Goal: Task Accomplishment & Management: Use online tool/utility

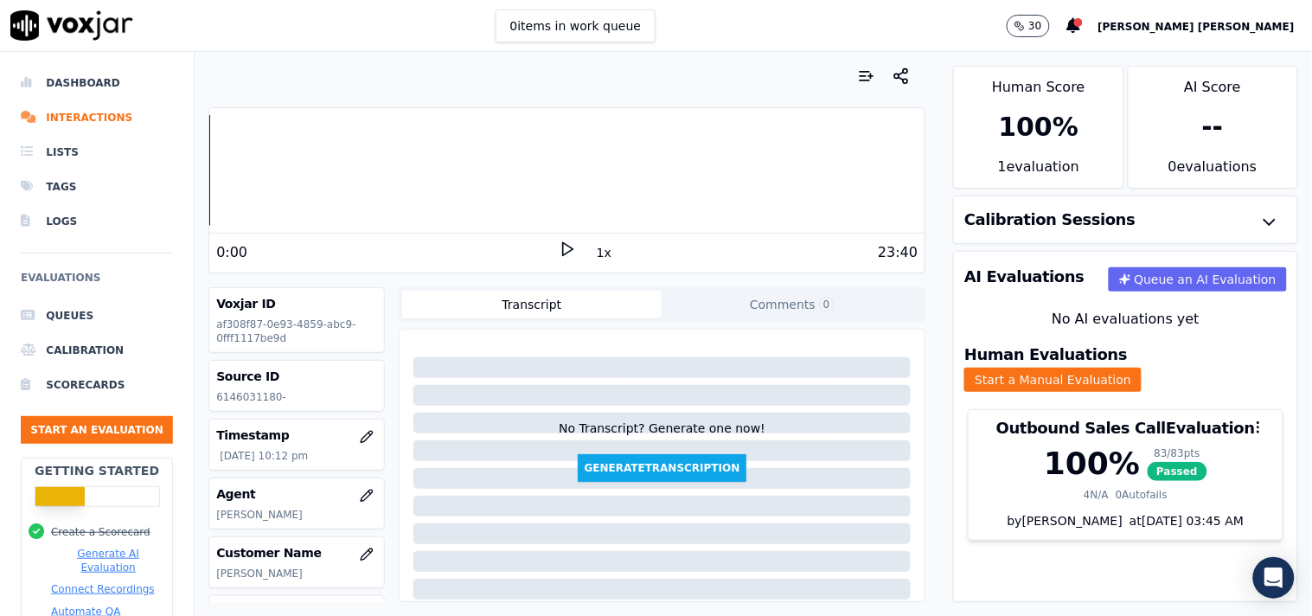
scroll to position [290, 0]
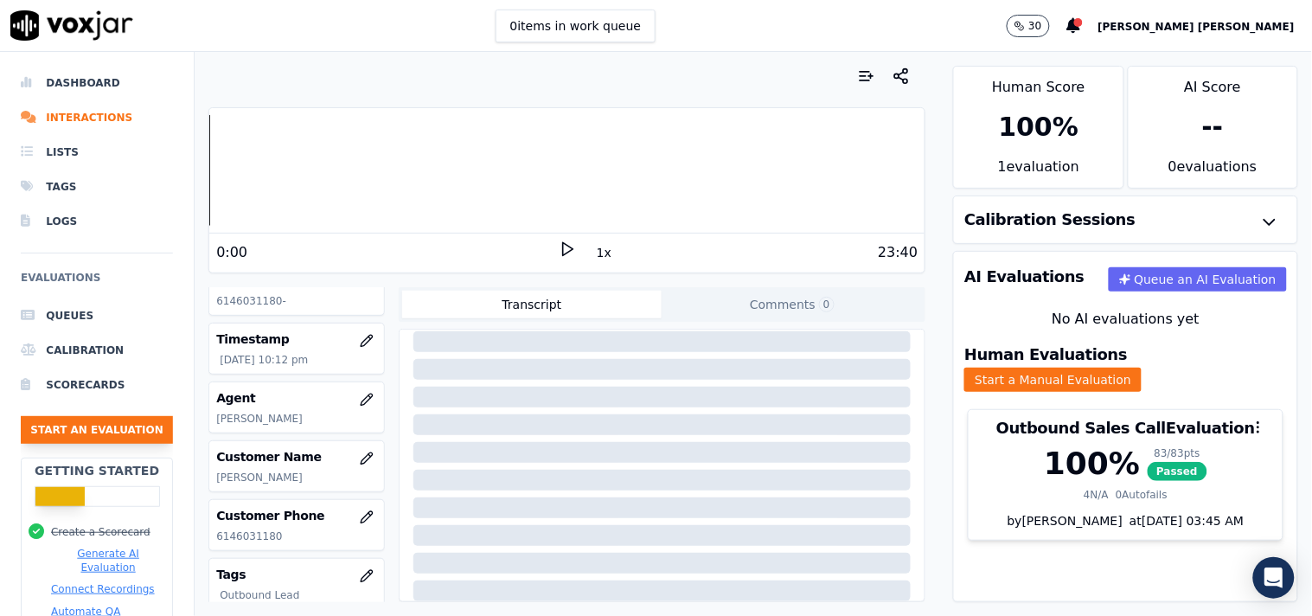
click at [99, 427] on button "Start an Evaluation" at bounding box center [97, 430] width 152 height 28
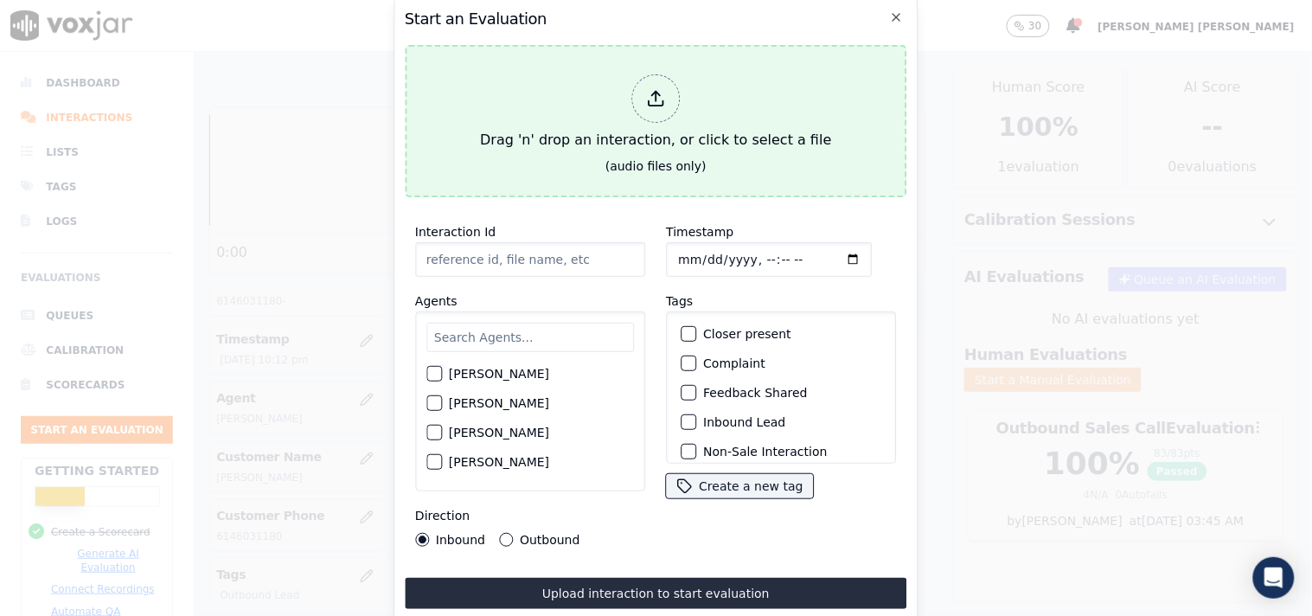
click at [678, 99] on div at bounding box center [655, 98] width 48 height 48
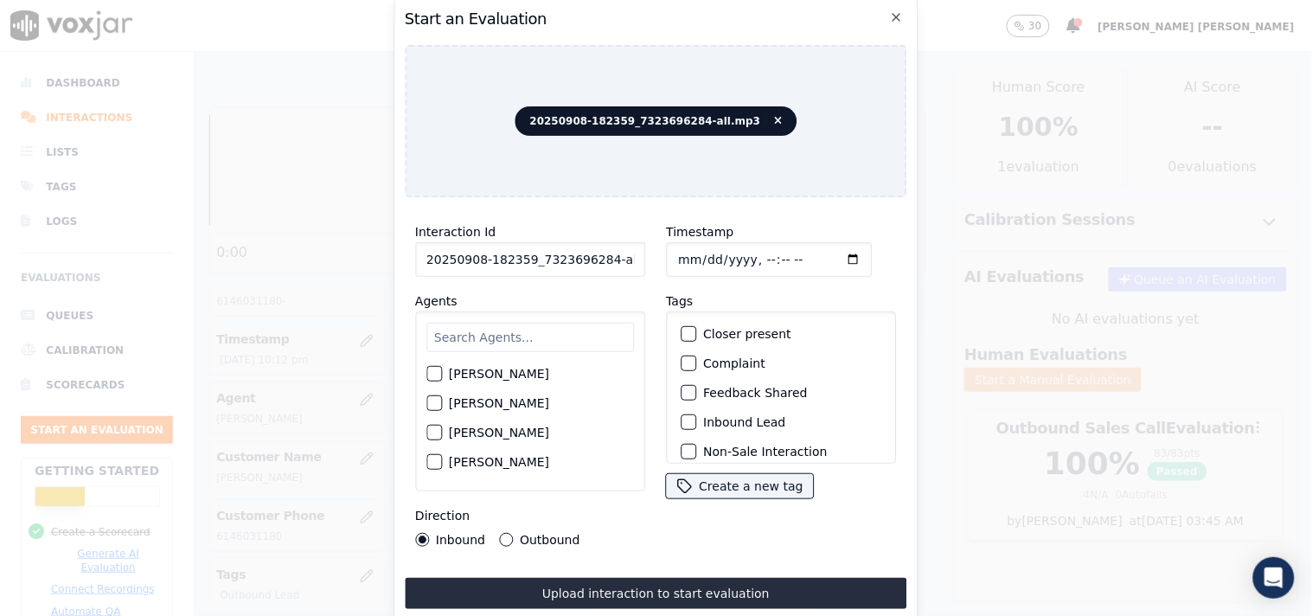
click at [597, 252] on input "20250908-182359_7323696284-all.mp3" at bounding box center [530, 259] width 230 height 35
drag, startPoint x: 599, startPoint y: 252, endPoint x: 668, endPoint y: 257, distance: 68.5
click at [668, 257] on div "Interaction Id 20250908-182359_7323696284-all.mp3 Agents [PERSON_NAME] [PERSON_…" at bounding box center [656, 384] width 502 height 346
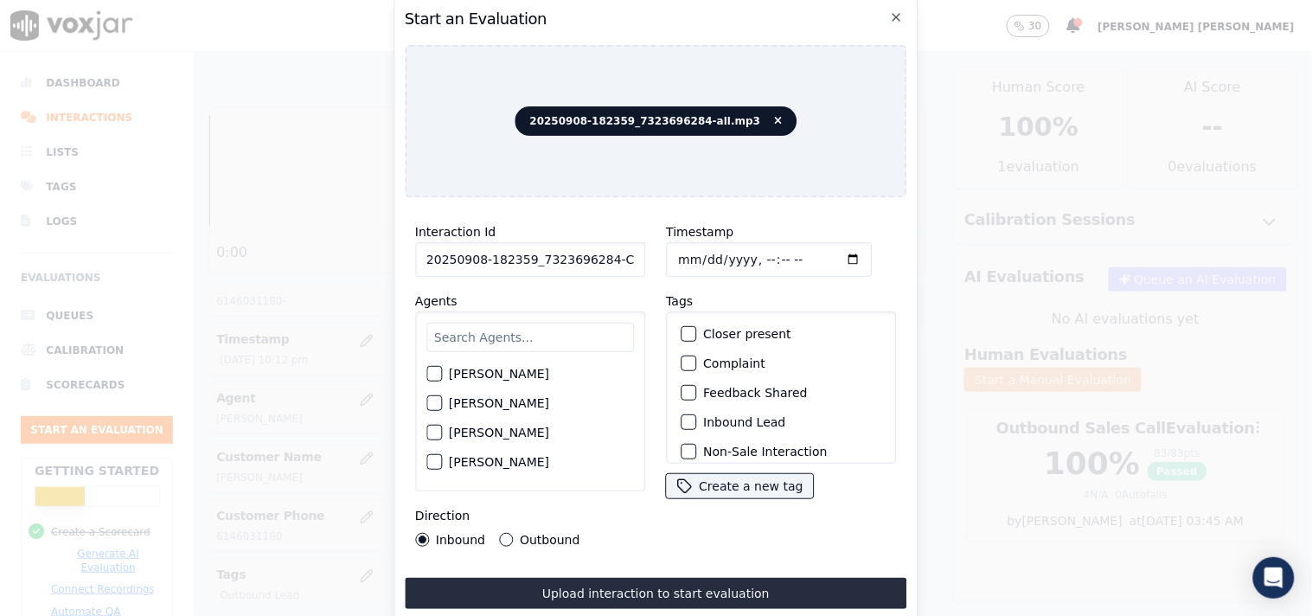
type input "20250908-182359_7323696284-C1"
click at [681, 253] on input "Timestamp" at bounding box center [769, 259] width 206 height 35
type input "[DATE]T22:45"
click at [470, 333] on input "text" at bounding box center [530, 337] width 208 height 29
type input "geo"
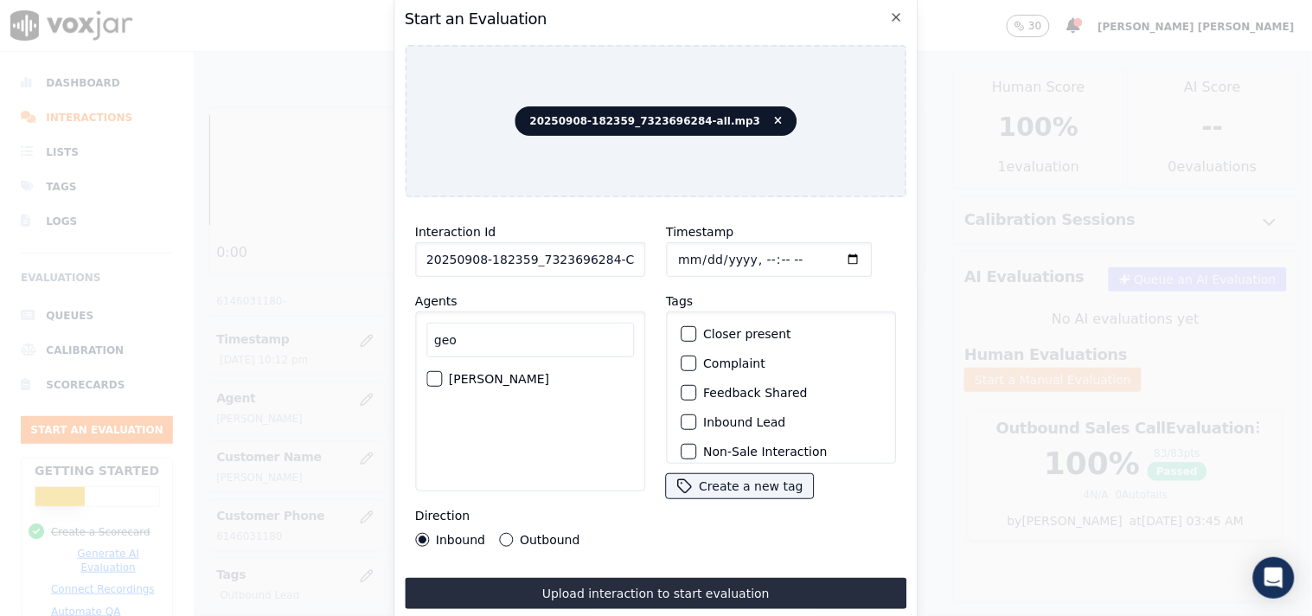
click at [497, 375] on label "[PERSON_NAME]" at bounding box center [499, 379] width 100 height 12
click at [442, 375] on button "[PERSON_NAME]" at bounding box center [434, 379] width 16 height 16
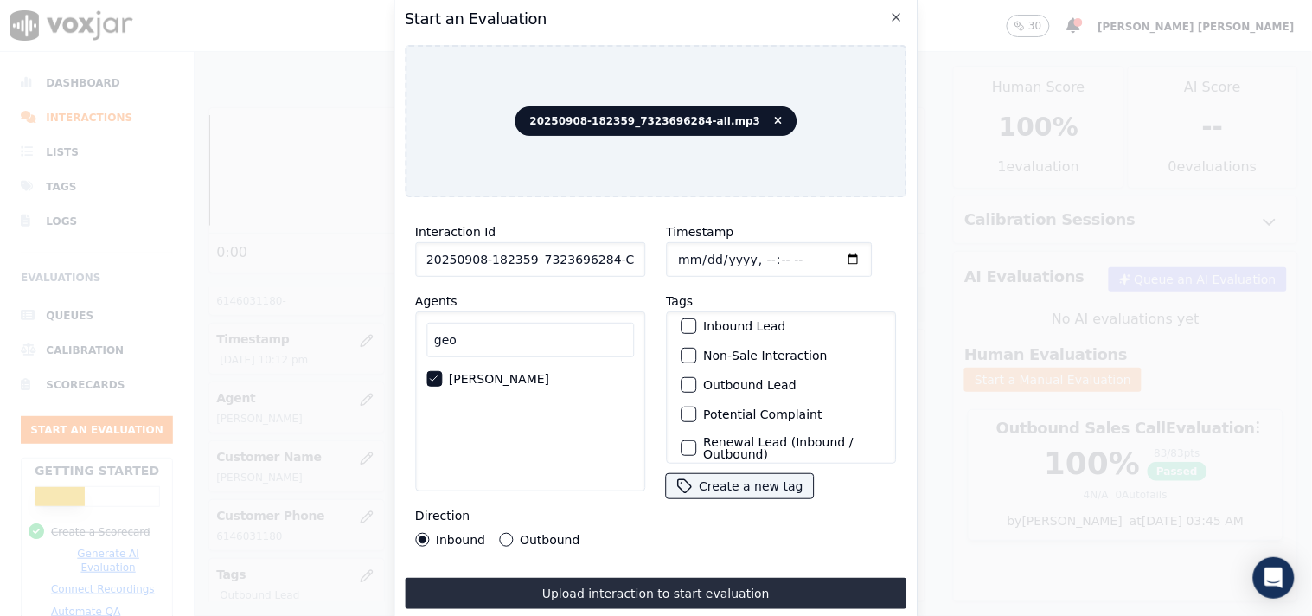
click at [749, 349] on label "Non-Sale Interaction" at bounding box center [765, 355] width 124 height 12
click at [696, 349] on button "Non-Sale Interaction" at bounding box center [689, 356] width 16 height 16
click at [741, 370] on div "Outbound Lead" at bounding box center [781, 384] width 214 height 29
click at [744, 381] on label "Outbound Lead" at bounding box center [749, 385] width 93 height 12
click at [696, 381] on button "Outbound Lead" at bounding box center [689, 385] width 16 height 16
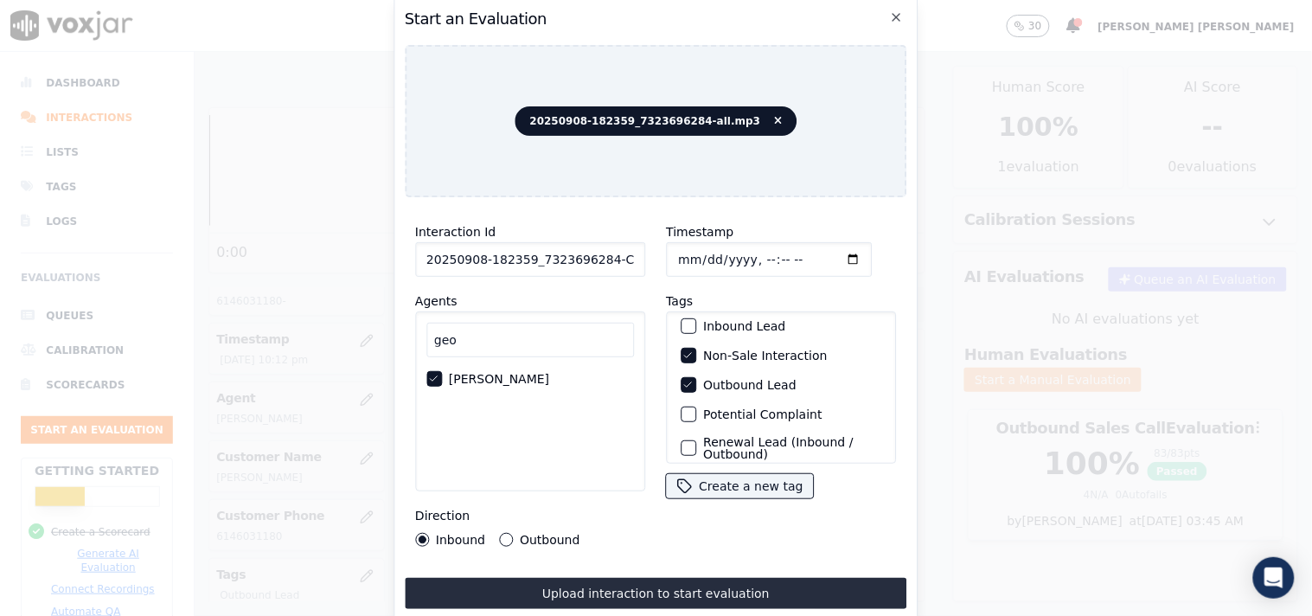
click at [515, 533] on div "Outbound" at bounding box center [539, 540] width 80 height 14
click at [513, 533] on div "Outbound" at bounding box center [539, 540] width 80 height 14
click at [503, 534] on button "Outbound" at bounding box center [506, 540] width 14 height 14
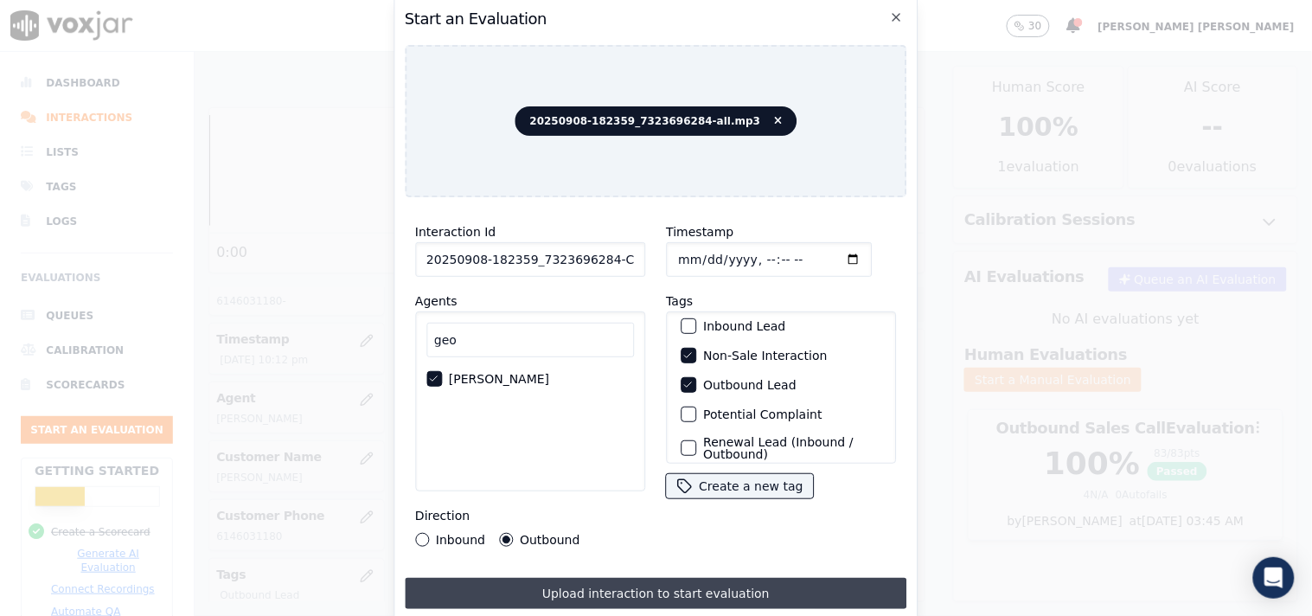
click at [546, 581] on button "Upload interaction to start evaluation" at bounding box center [656, 593] width 502 height 31
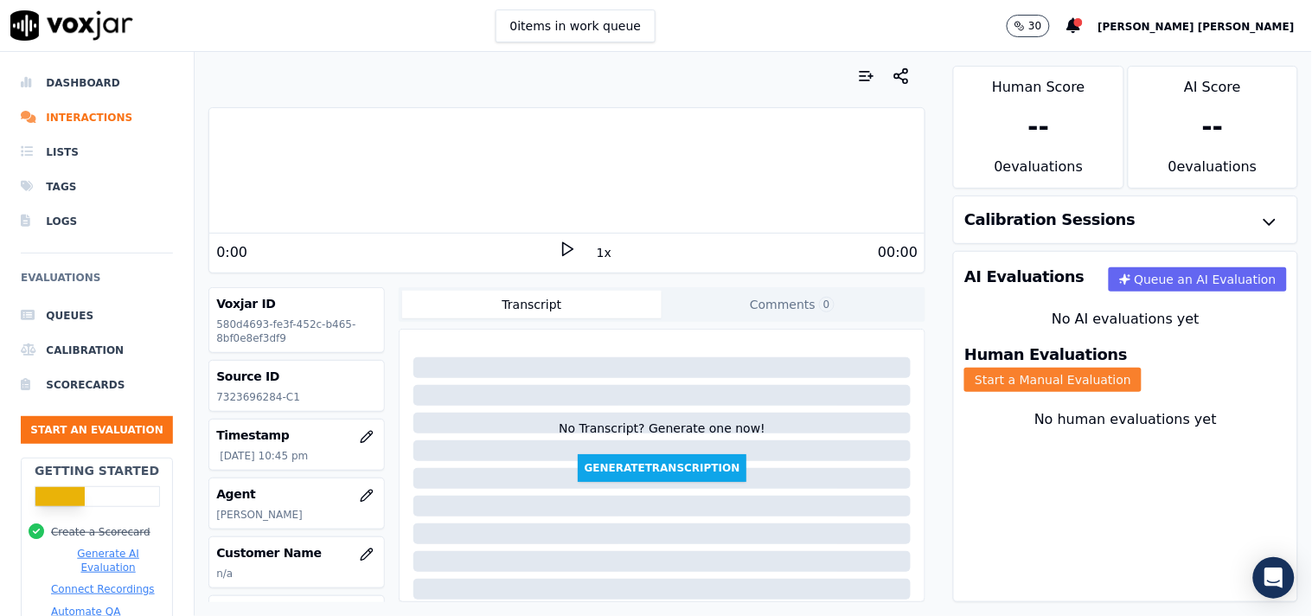
click at [1117, 368] on button "Start a Manual Evaluation" at bounding box center [1052, 380] width 177 height 24
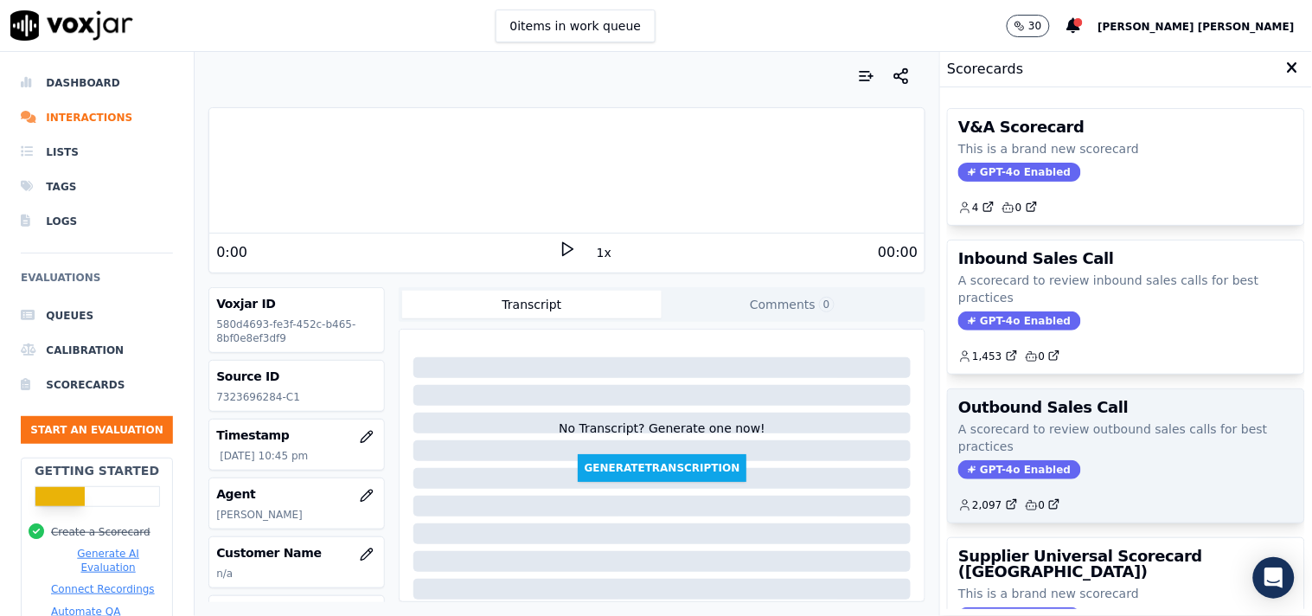
click at [969, 468] on icon at bounding box center [972, 469] width 7 height 7
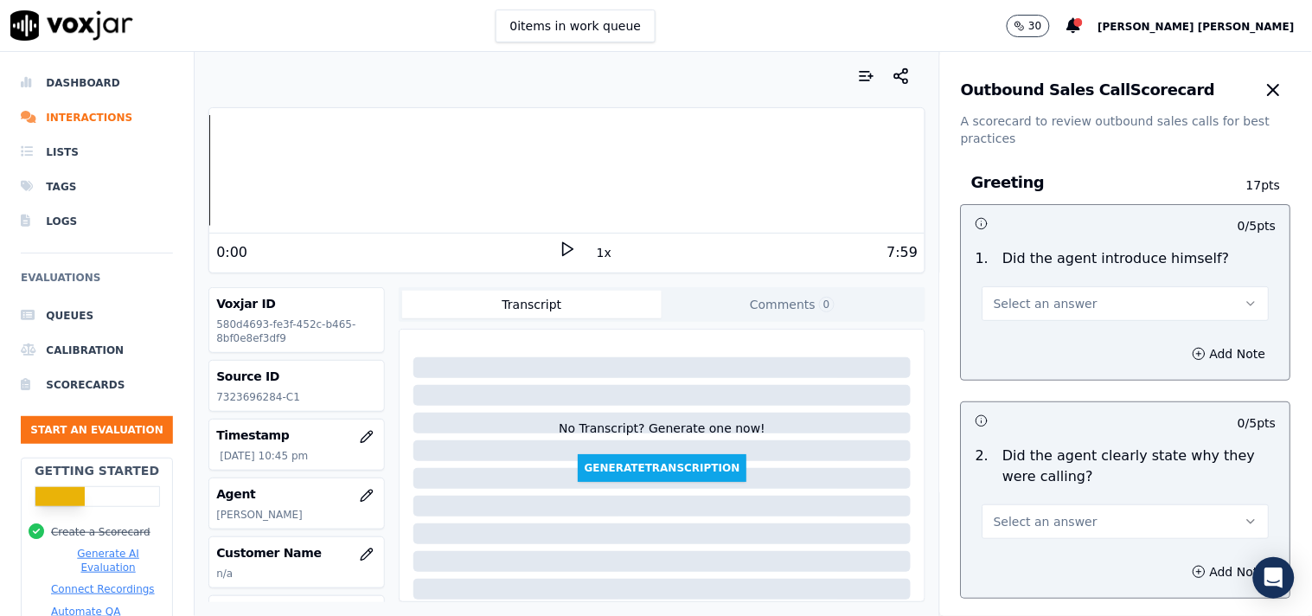
click at [1100, 283] on div "Select an answer" at bounding box center [1126, 302] width 287 height 38
click at [1097, 306] on button "Select an answer" at bounding box center [1126, 303] width 287 height 35
click at [1042, 339] on div "Yes" at bounding box center [1096, 343] width 254 height 28
click at [1068, 534] on button "Select an answer" at bounding box center [1126, 521] width 287 height 35
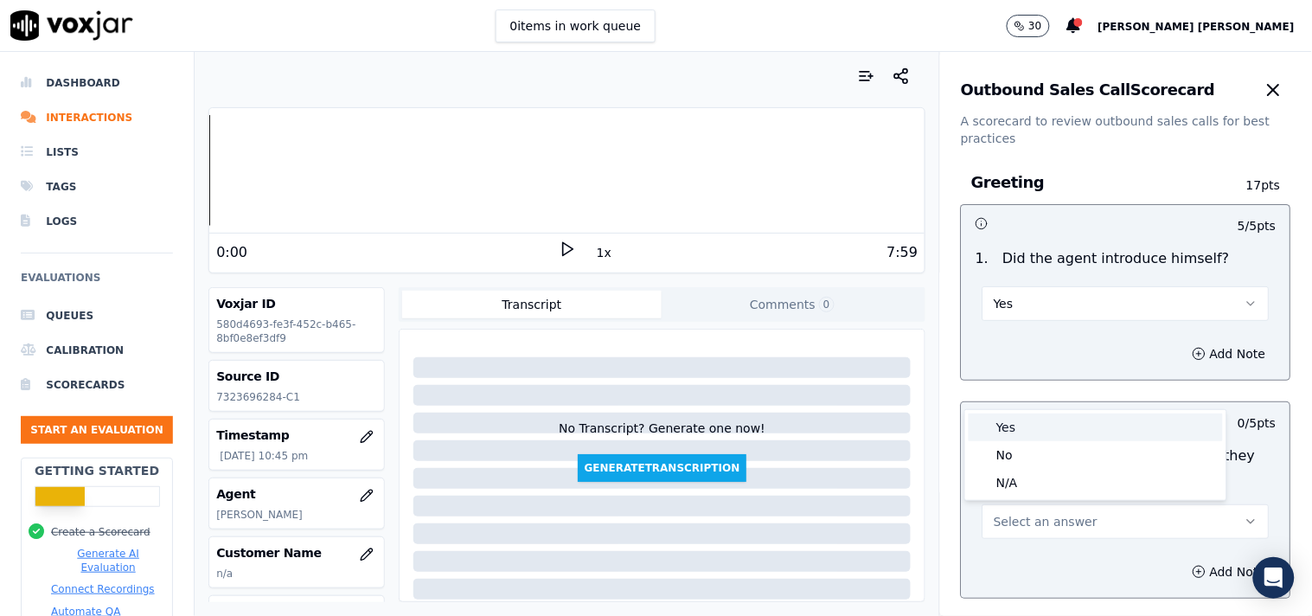
click at [1056, 438] on div "Yes" at bounding box center [1096, 427] width 254 height 28
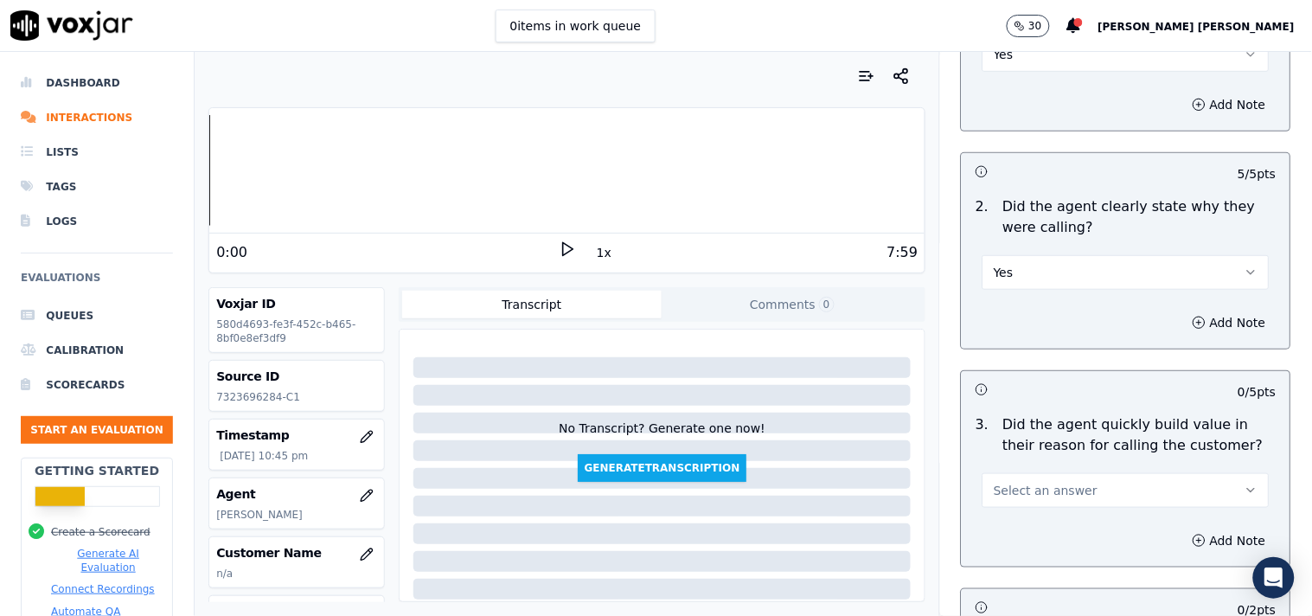
scroll to position [288, 0]
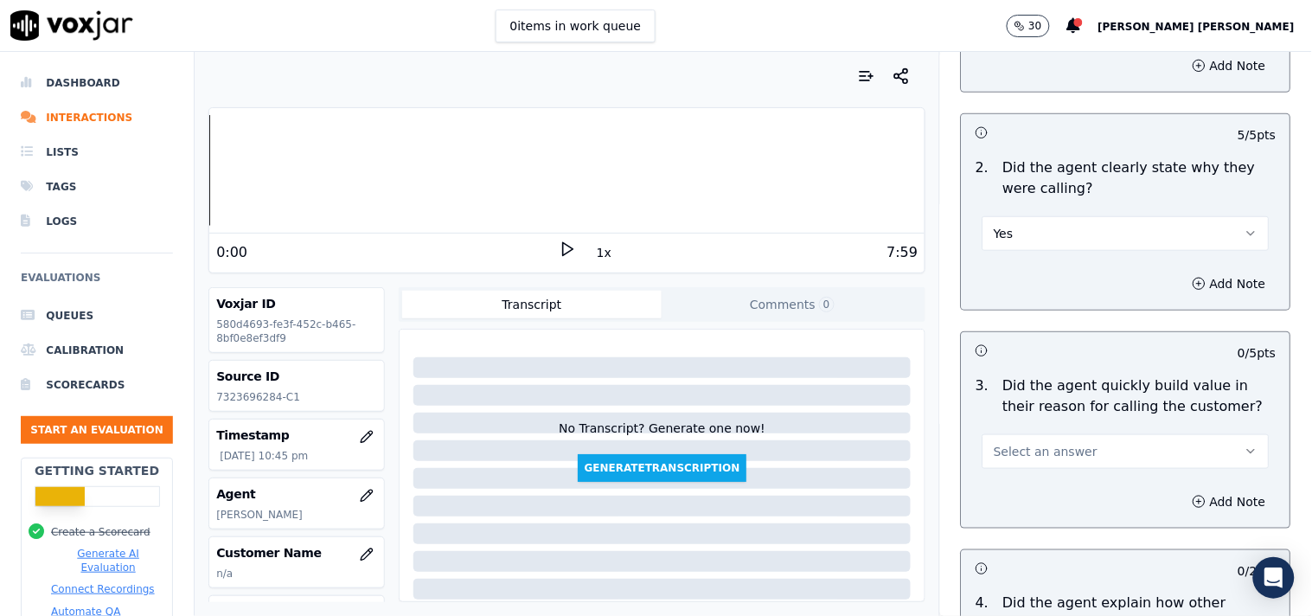
click at [1066, 454] on button "Select an answer" at bounding box center [1126, 451] width 287 height 35
click at [1034, 477] on div "Yes" at bounding box center [1096, 491] width 254 height 28
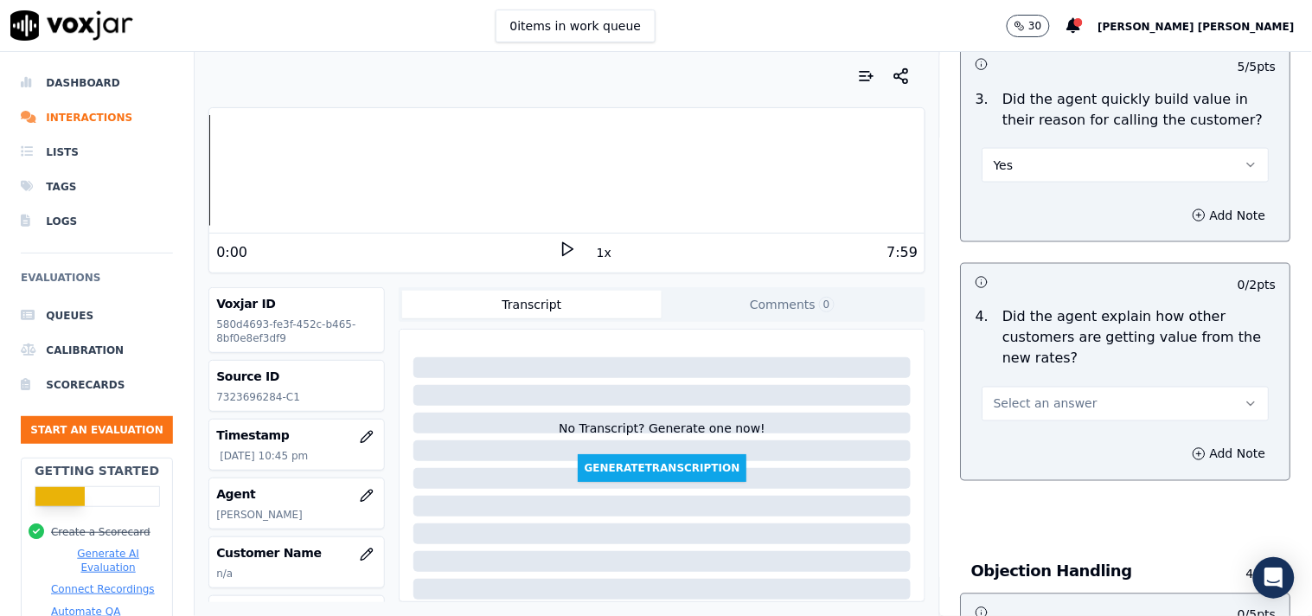
scroll to position [576, 0]
click at [1040, 420] on div "4 . Did the agent explain how other customers are getting value from the new ra…" at bounding box center [1126, 362] width 329 height 128
click at [1058, 404] on span "Select an answer" at bounding box center [1046, 402] width 104 height 17
click at [1042, 430] on div "Yes" at bounding box center [1096, 441] width 254 height 28
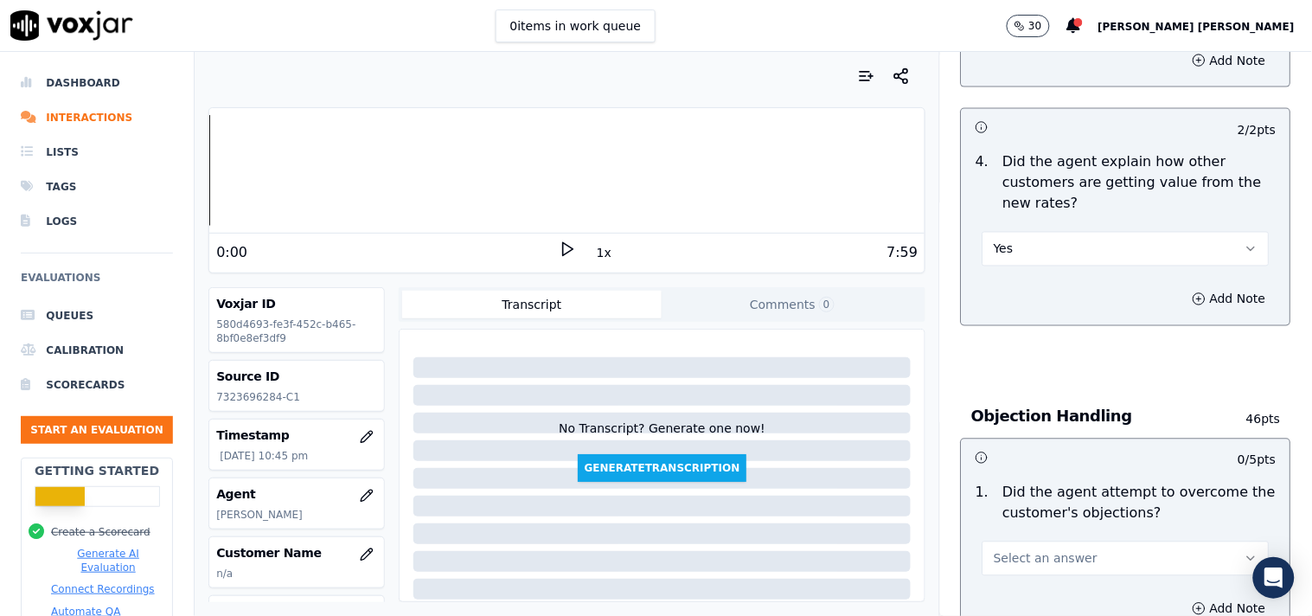
scroll to position [768, 0]
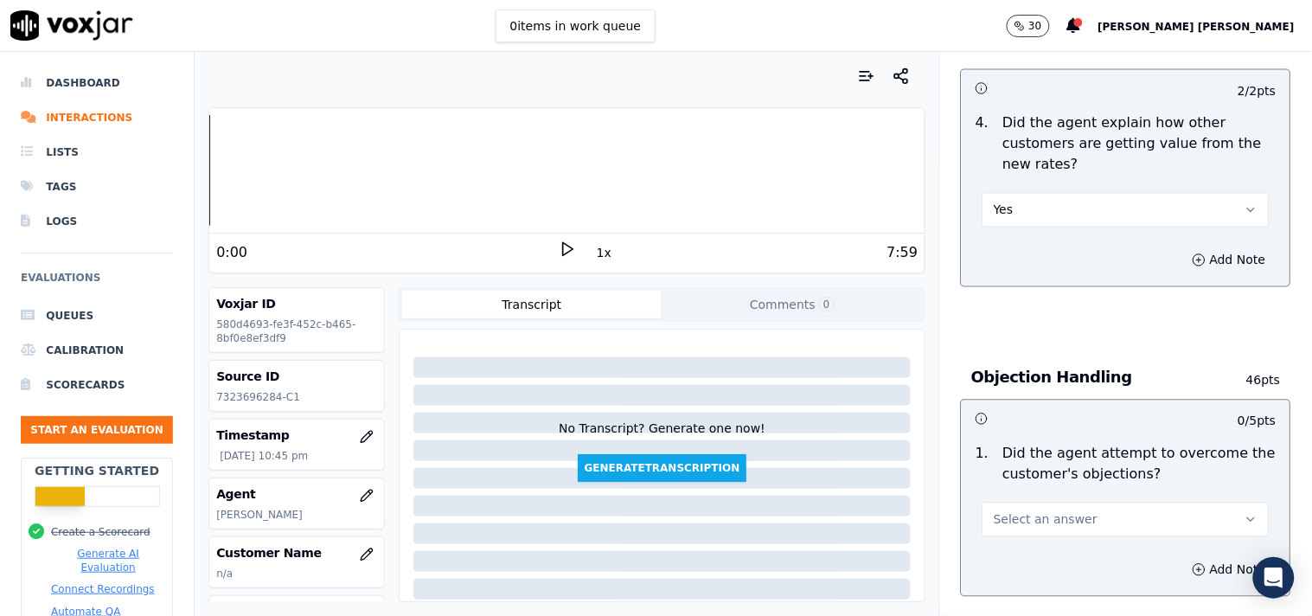
click at [1077, 202] on button "Yes" at bounding box center [1126, 210] width 287 height 35
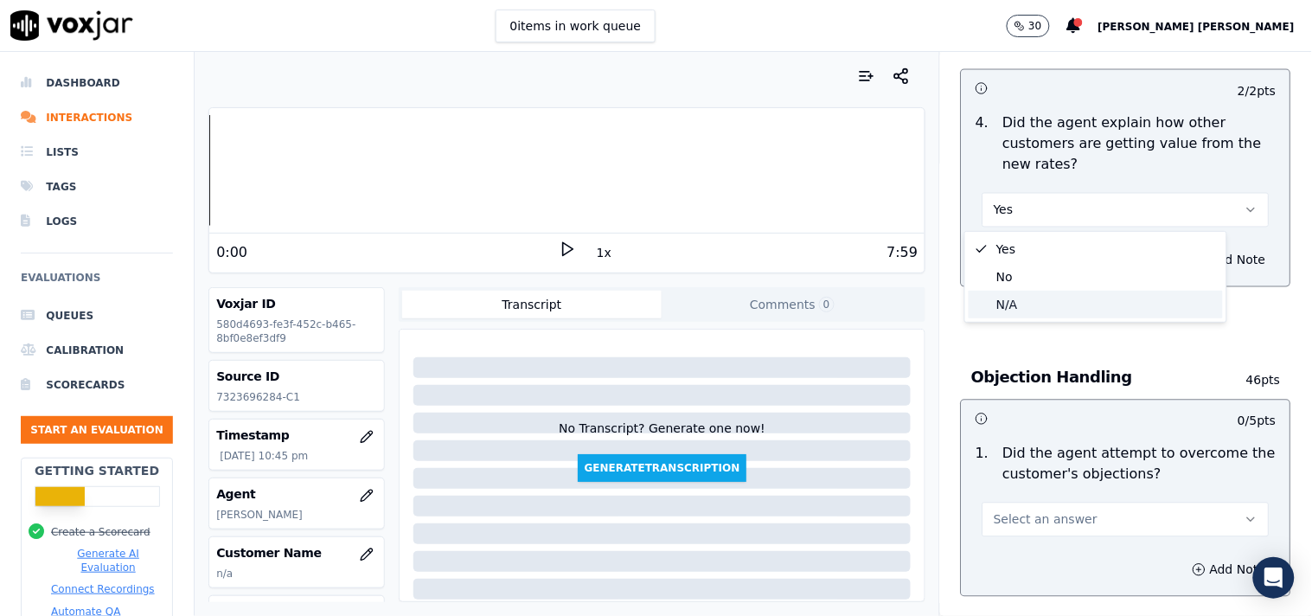
click at [1048, 313] on div "N/A" at bounding box center [1096, 305] width 254 height 28
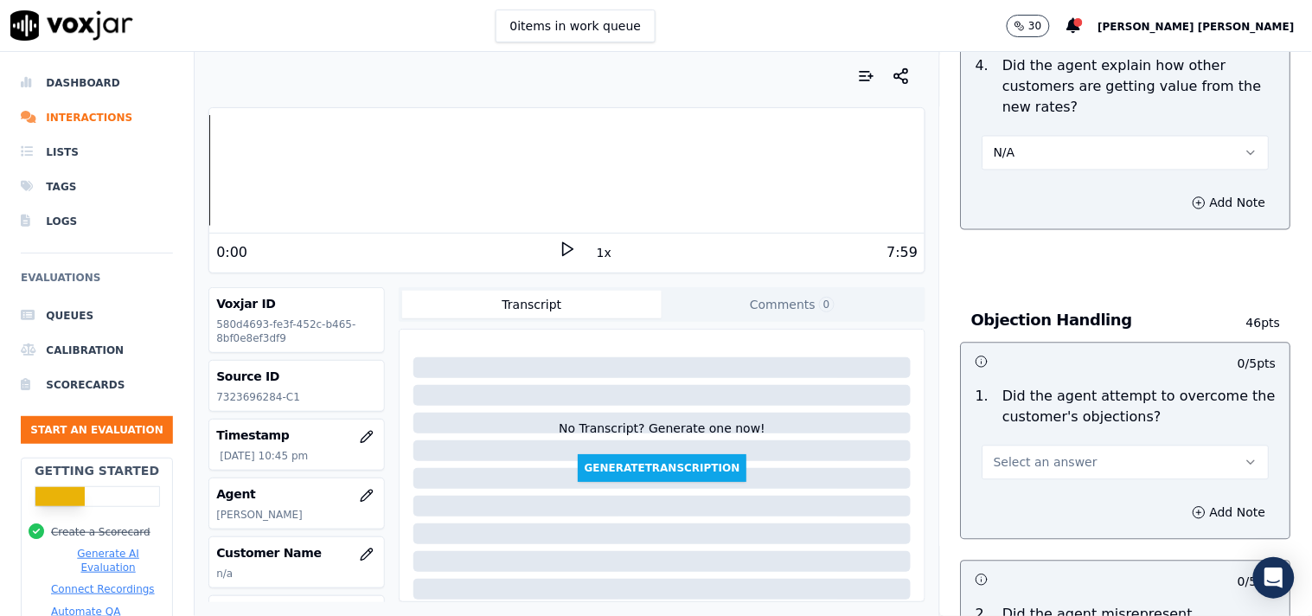
scroll to position [865, 0]
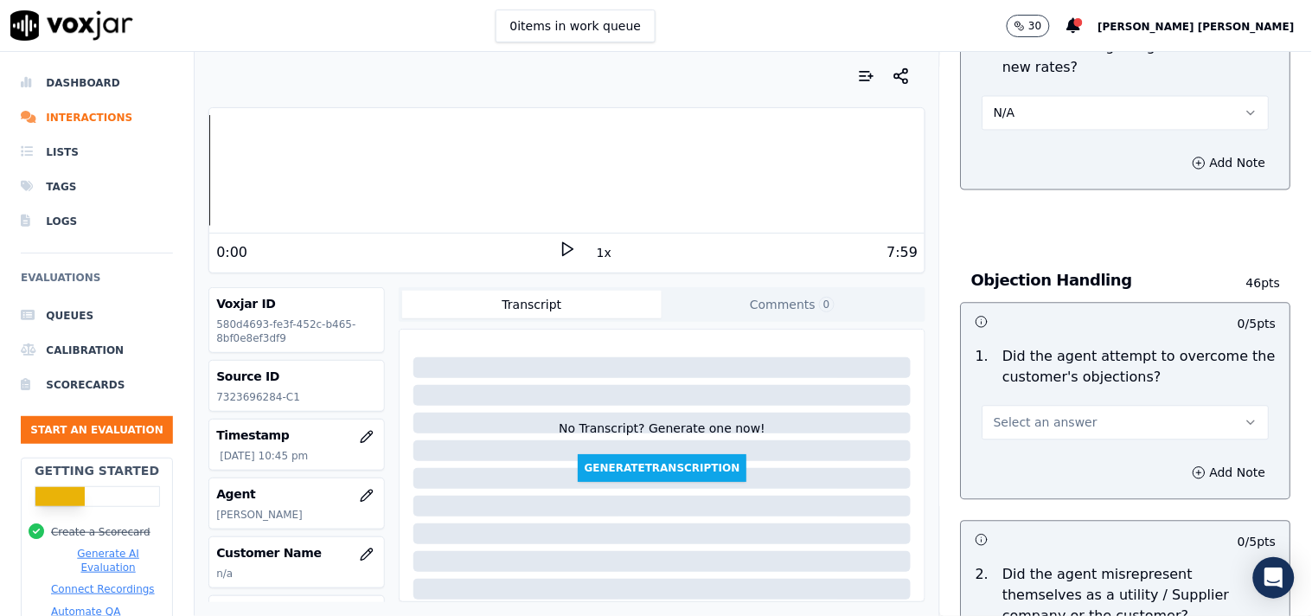
click at [1055, 420] on span "Select an answer" at bounding box center [1046, 422] width 104 height 17
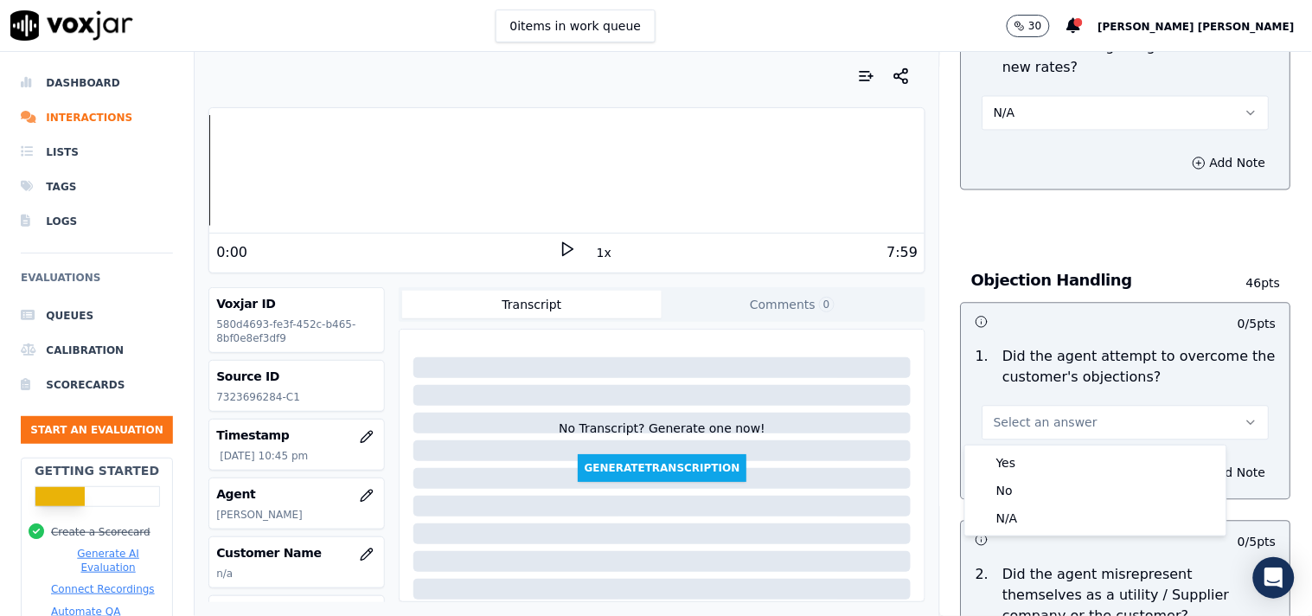
click at [1043, 447] on div "Yes No N/A" at bounding box center [1095, 490] width 261 height 90
click at [1042, 457] on div "Yes" at bounding box center [1096, 463] width 254 height 28
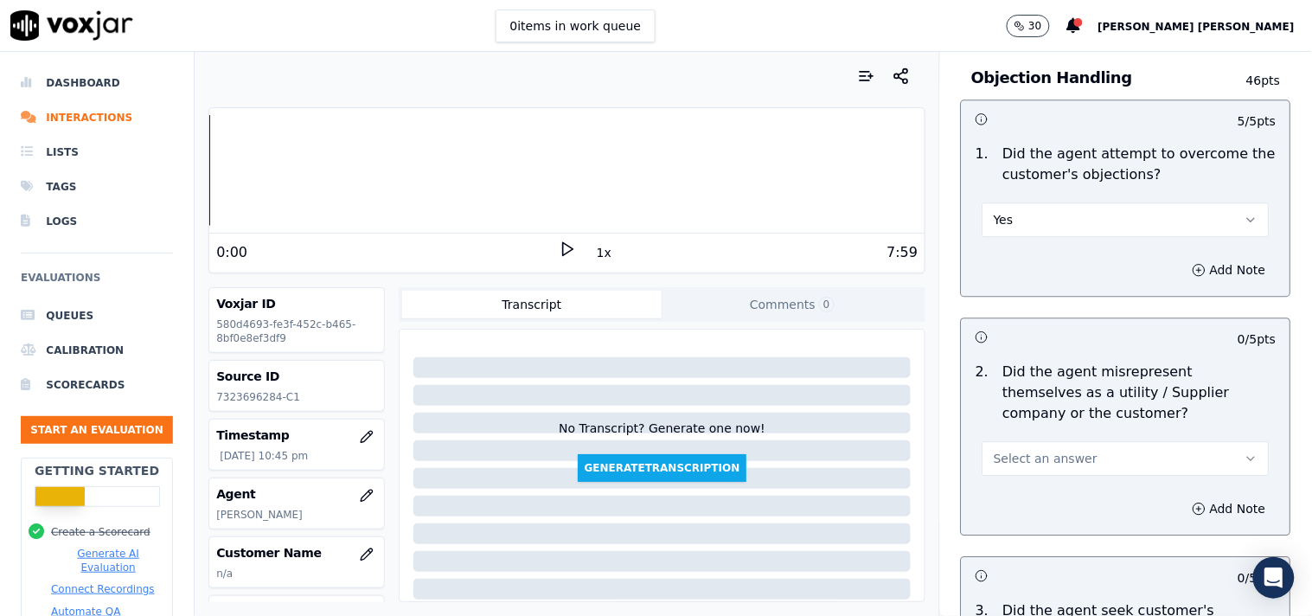
scroll to position [1249, 0]
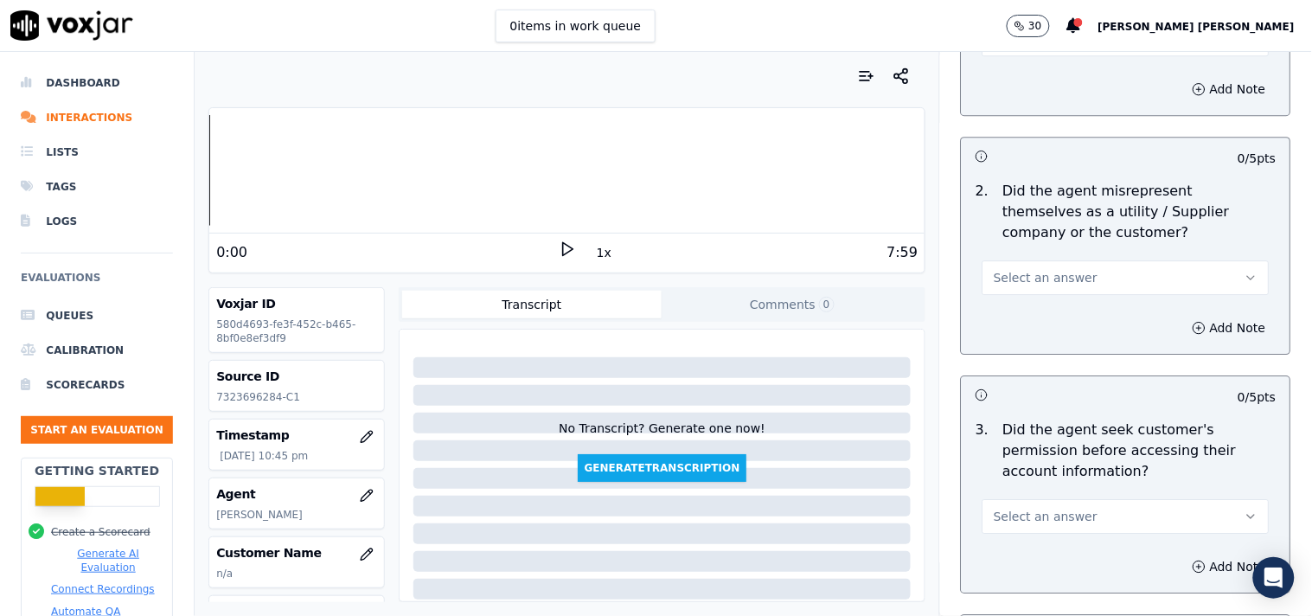
click at [1040, 298] on div "2 . Did the agent misrepresent themselves as a utility / Supplier company or th…" at bounding box center [1126, 238] width 329 height 128
click at [1047, 291] on button "Select an answer" at bounding box center [1126, 277] width 287 height 35
click at [1049, 347] on div "No" at bounding box center [1096, 344] width 254 height 28
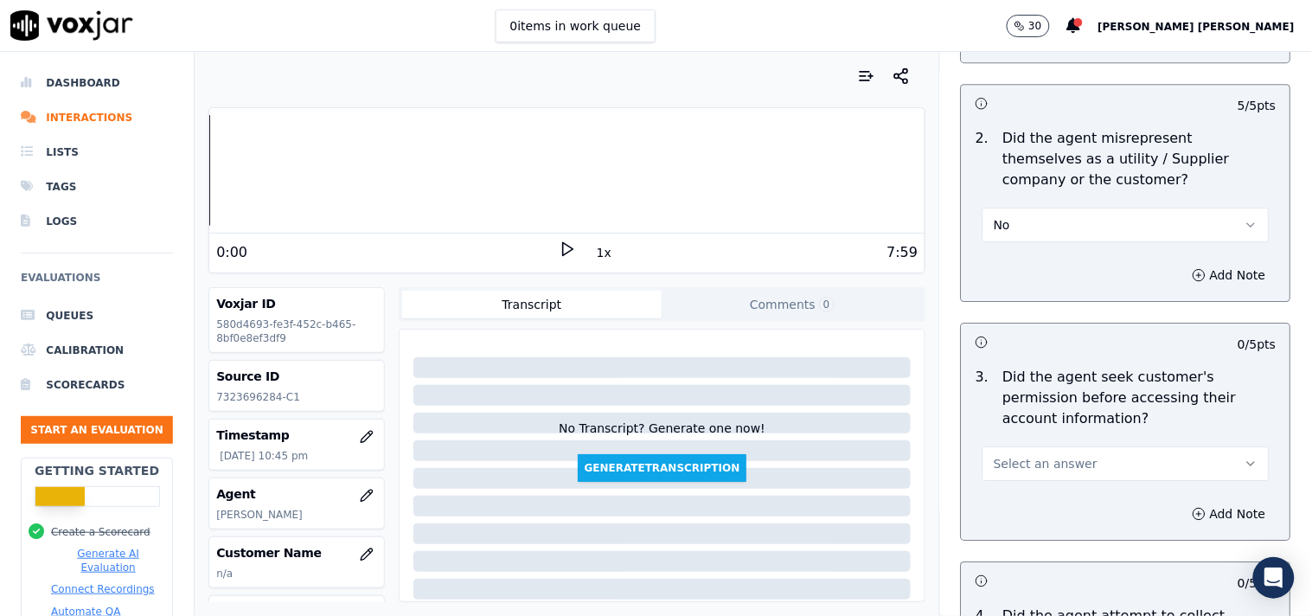
scroll to position [1441, 0]
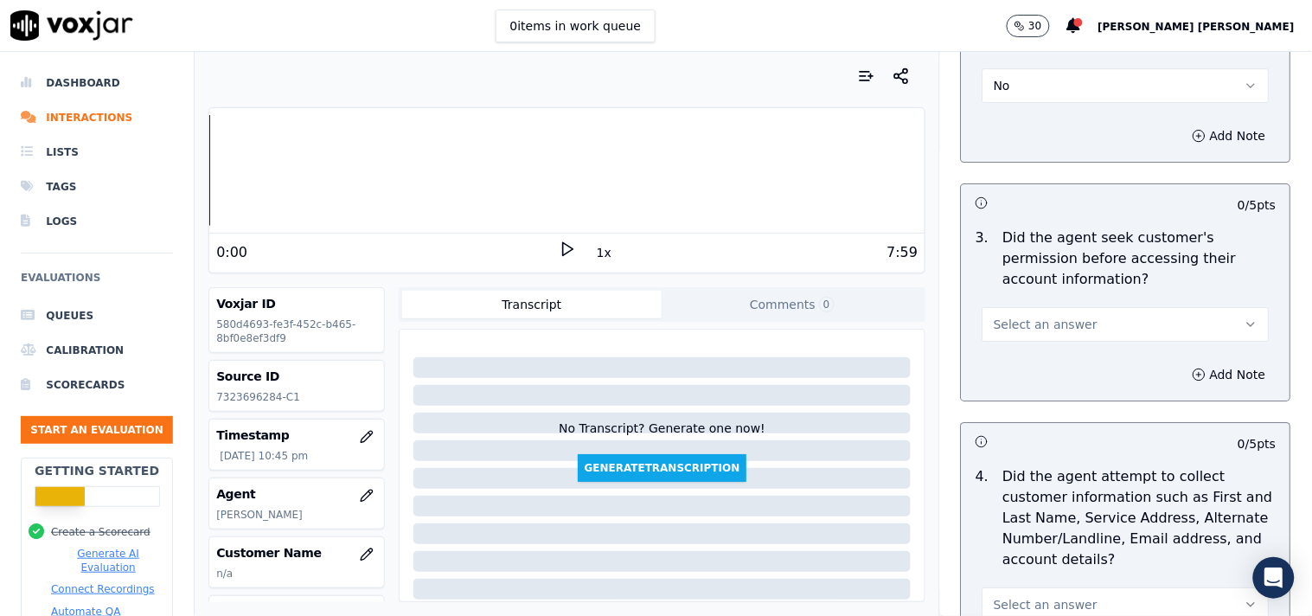
click at [1069, 327] on button "Select an answer" at bounding box center [1126, 324] width 287 height 35
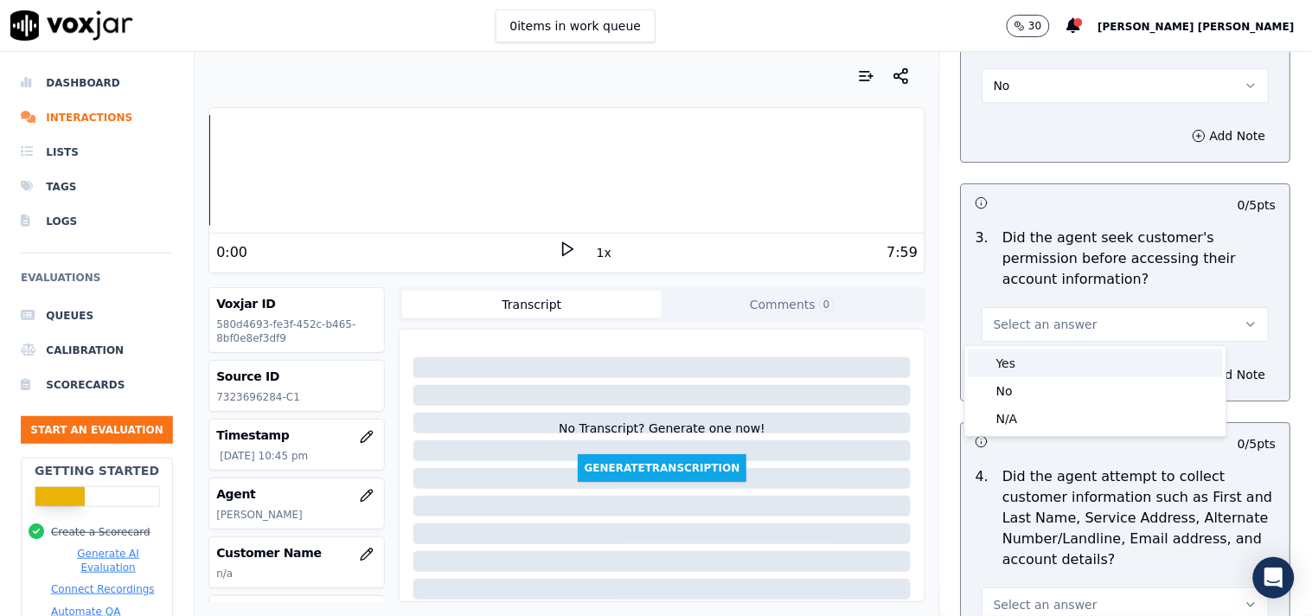
click at [1040, 377] on div "No" at bounding box center [1096, 391] width 254 height 28
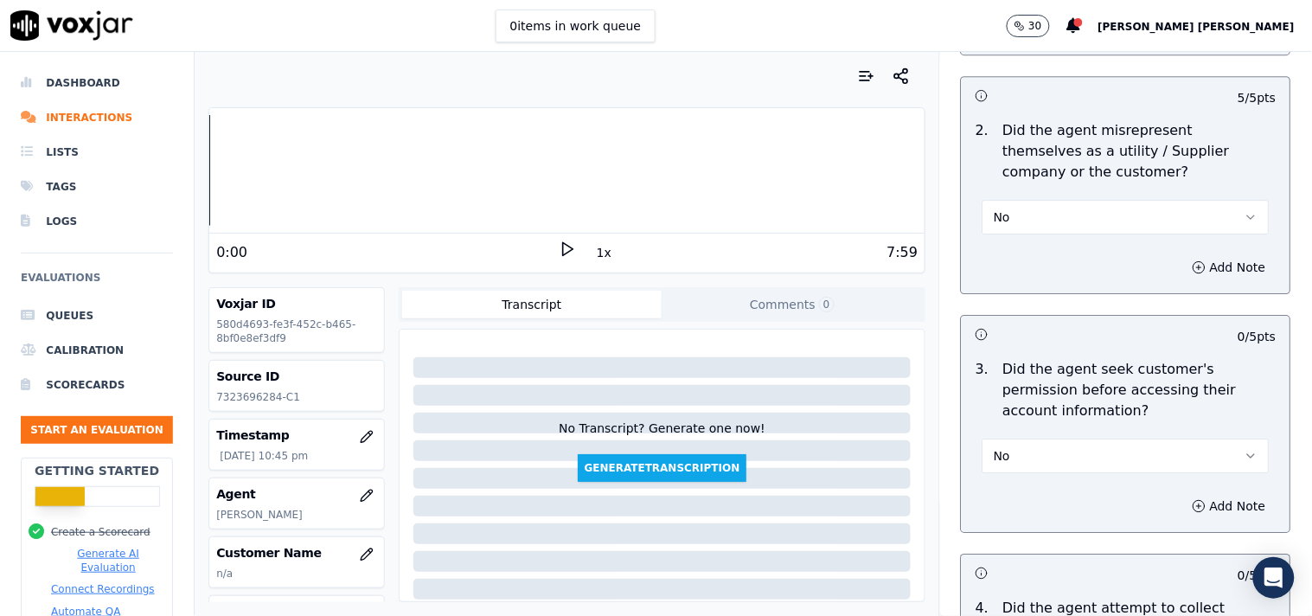
scroll to position [1313, 0]
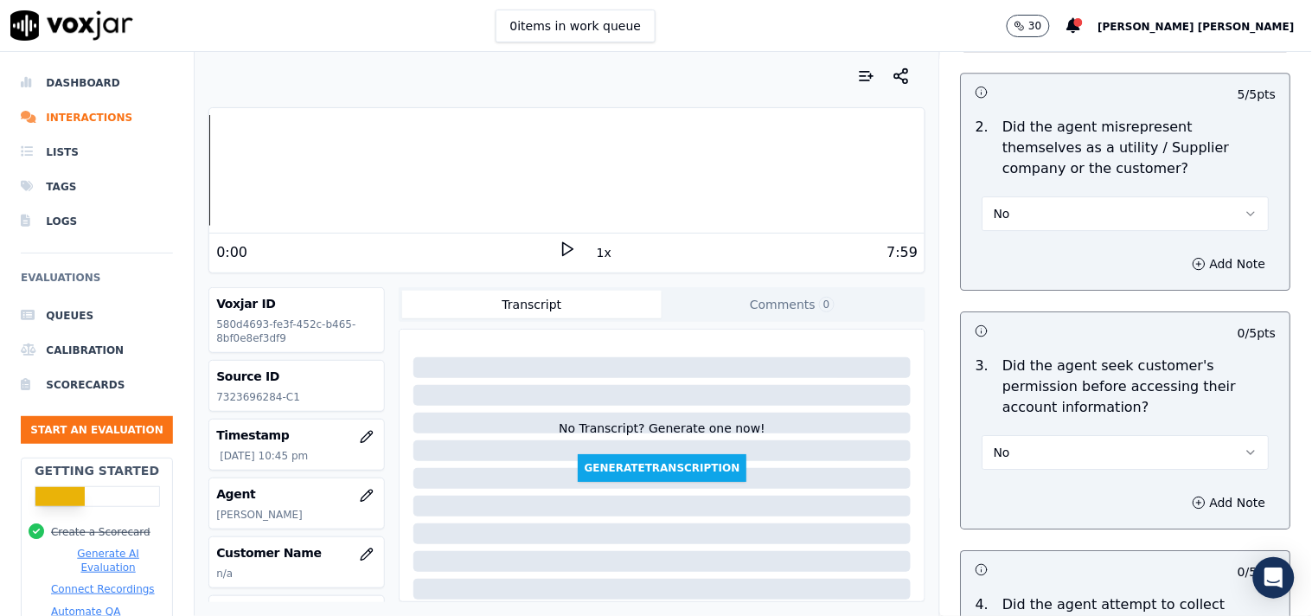
click at [1033, 442] on button "No" at bounding box center [1126, 452] width 287 height 35
click at [1008, 480] on div "Yes" at bounding box center [1096, 491] width 254 height 28
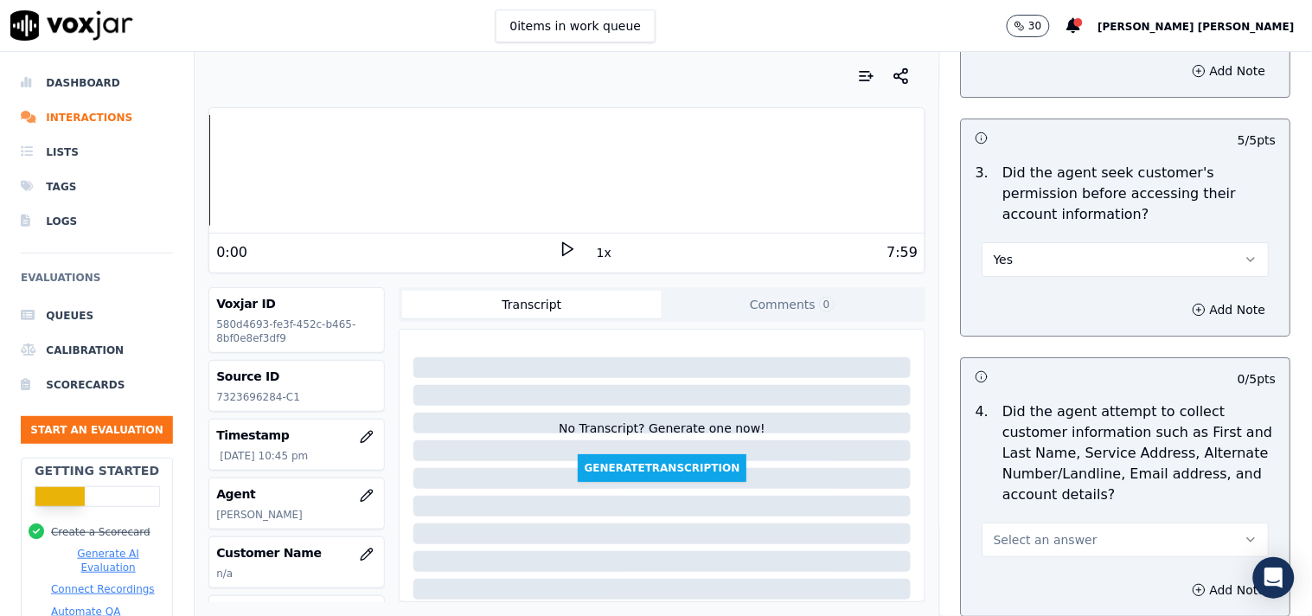
scroll to position [1602, 0]
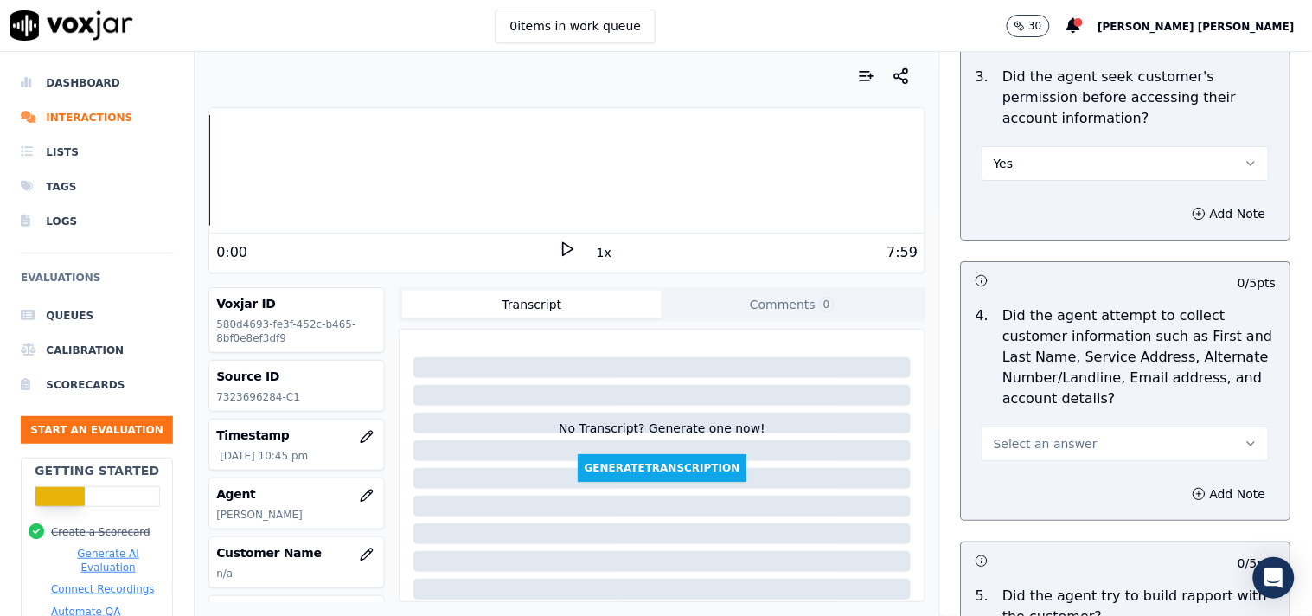
click at [1031, 451] on span "Select an answer" at bounding box center [1046, 443] width 104 height 17
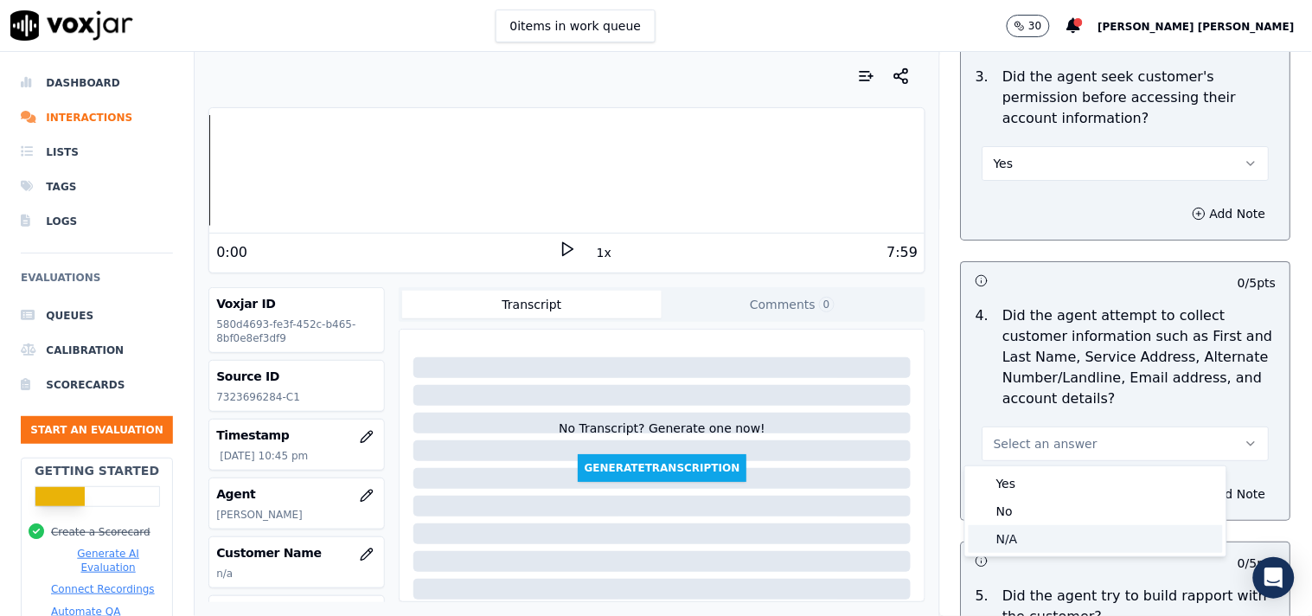
click at [1021, 529] on div "N/A" at bounding box center [1096, 539] width 254 height 28
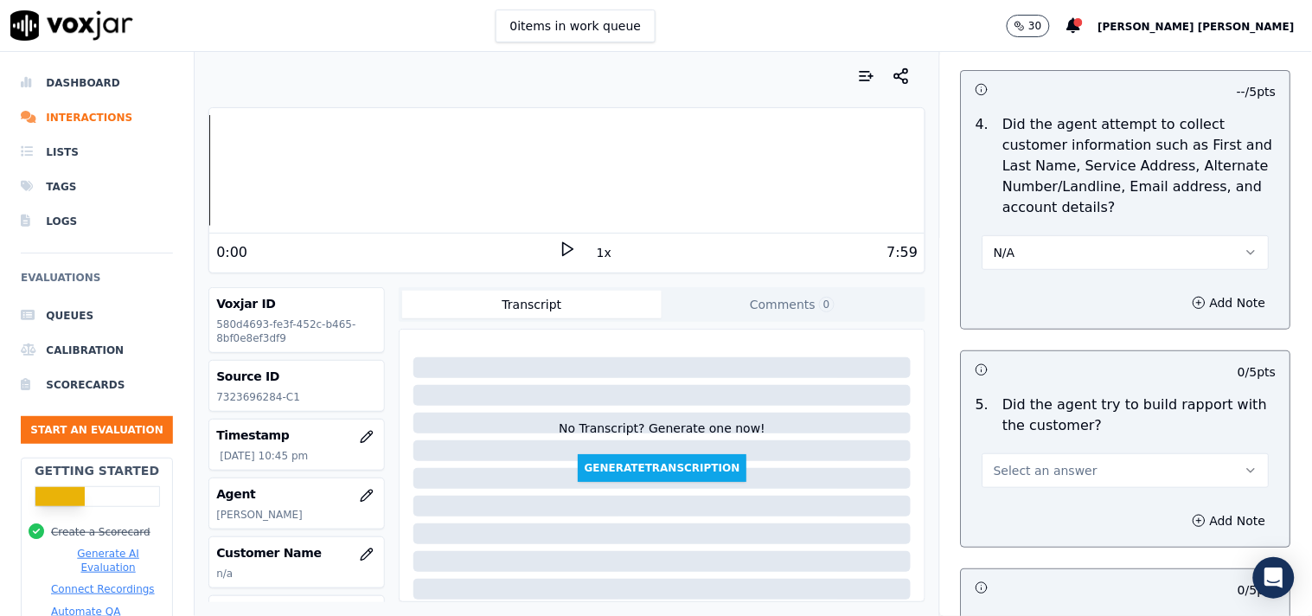
scroll to position [1794, 0]
click at [1036, 460] on button "Select an answer" at bounding box center [1126, 469] width 287 height 35
click at [1009, 558] on div "N/A" at bounding box center [1096, 565] width 254 height 28
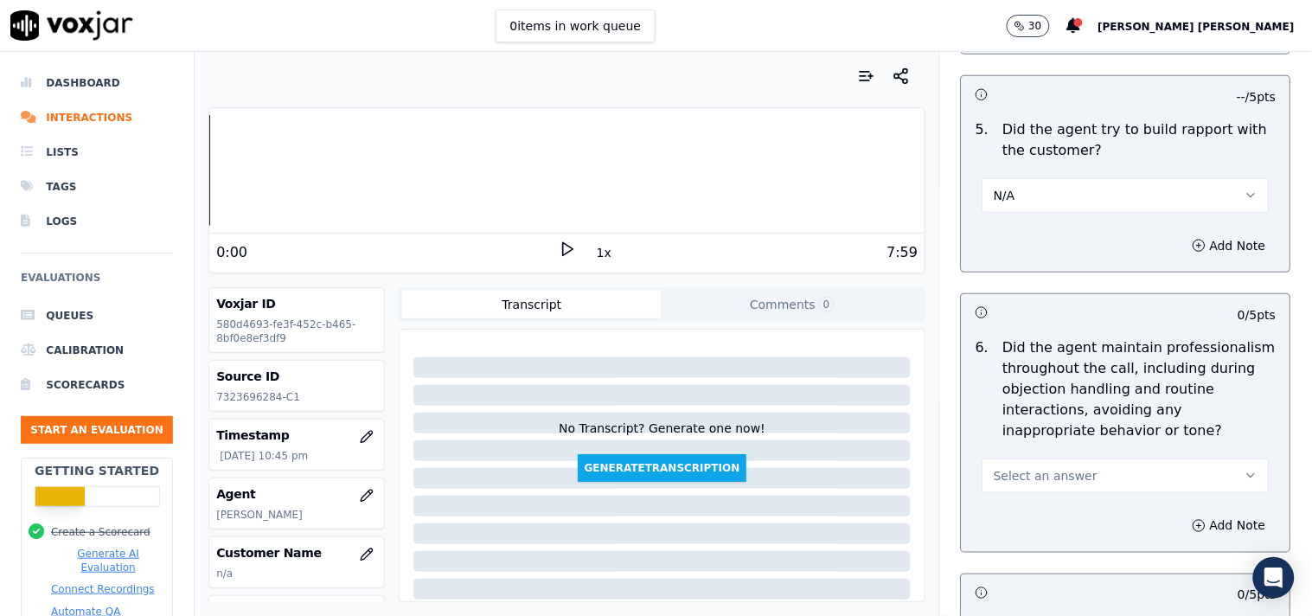
scroll to position [2082, 0]
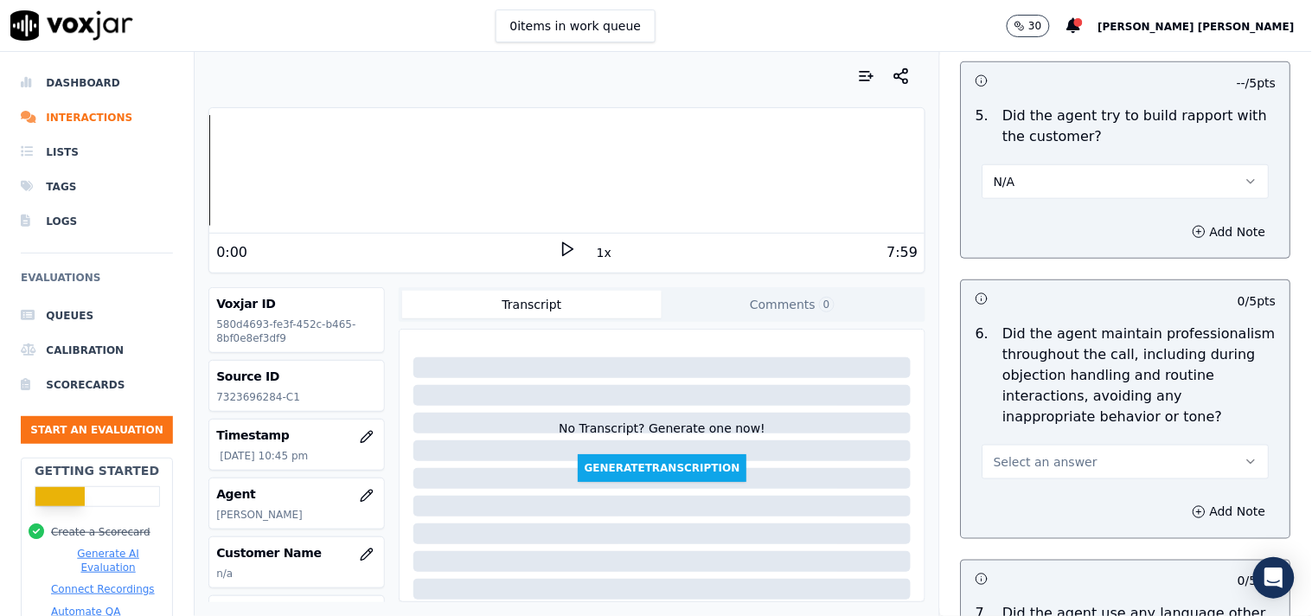
click at [1027, 472] on button "Select an answer" at bounding box center [1126, 462] width 287 height 35
click at [1024, 502] on div "Yes" at bounding box center [1096, 501] width 254 height 28
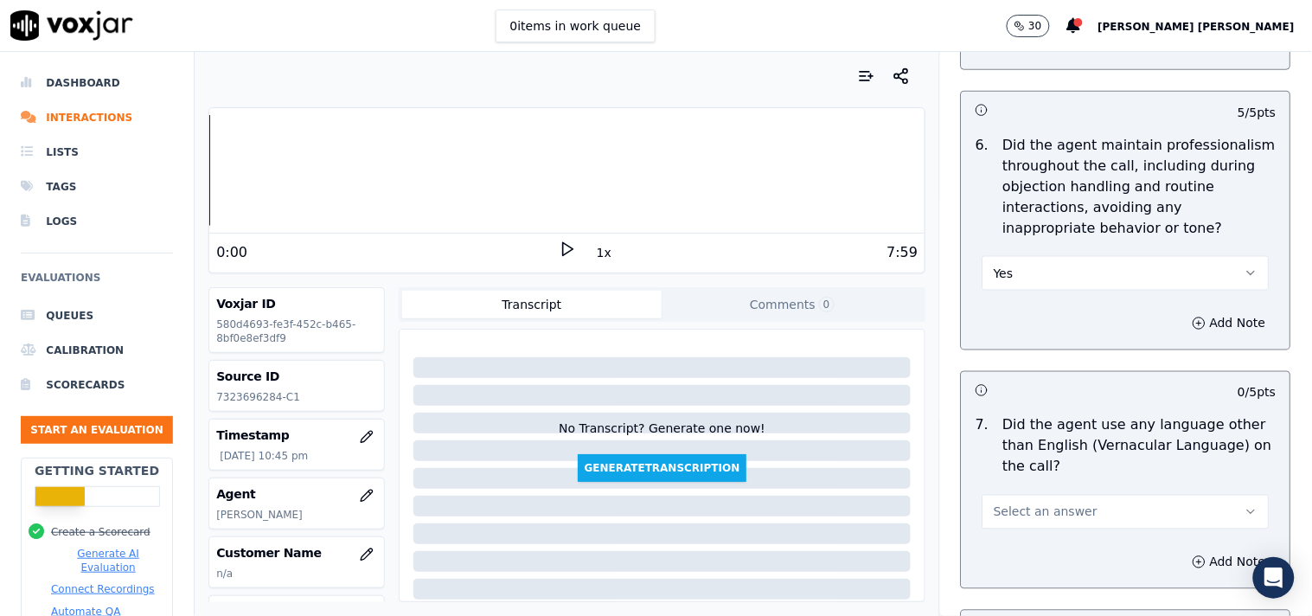
scroll to position [2275, 0]
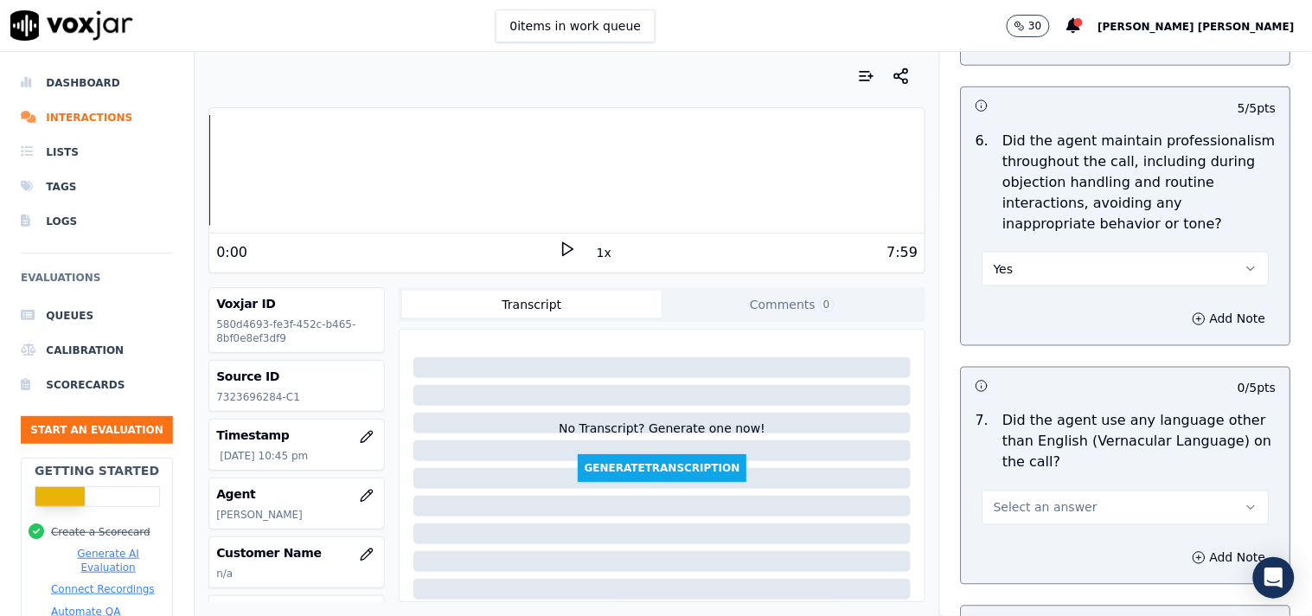
click at [1025, 510] on span "Select an answer" at bounding box center [1046, 507] width 104 height 17
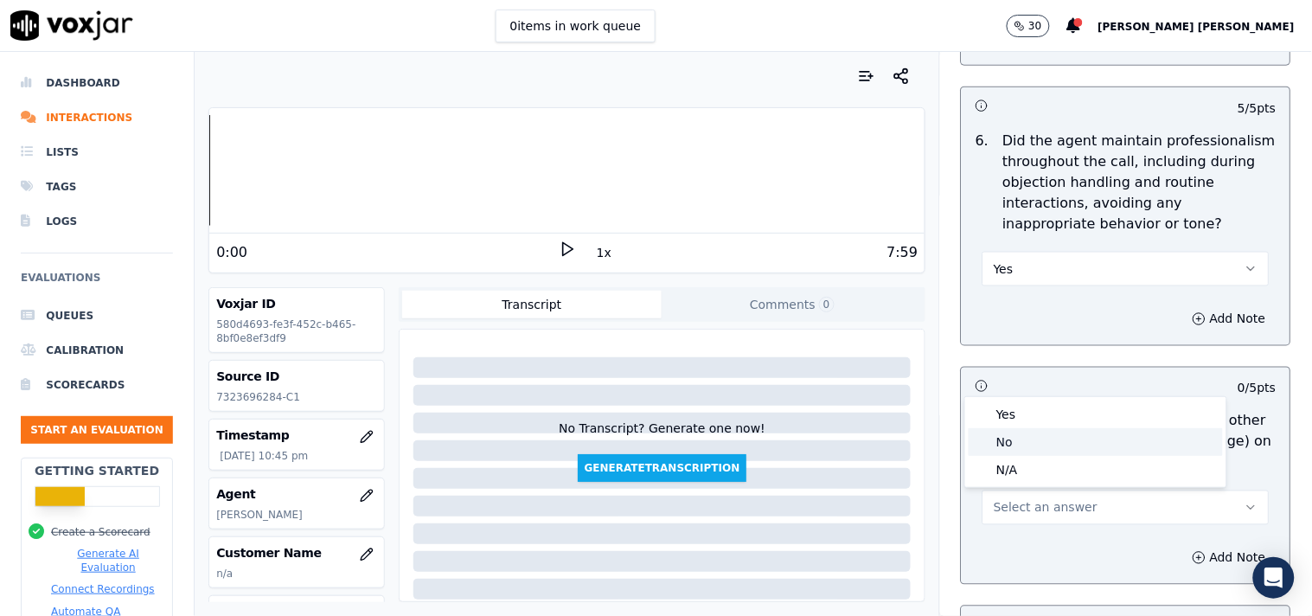
click at [1032, 433] on div "No" at bounding box center [1096, 442] width 254 height 28
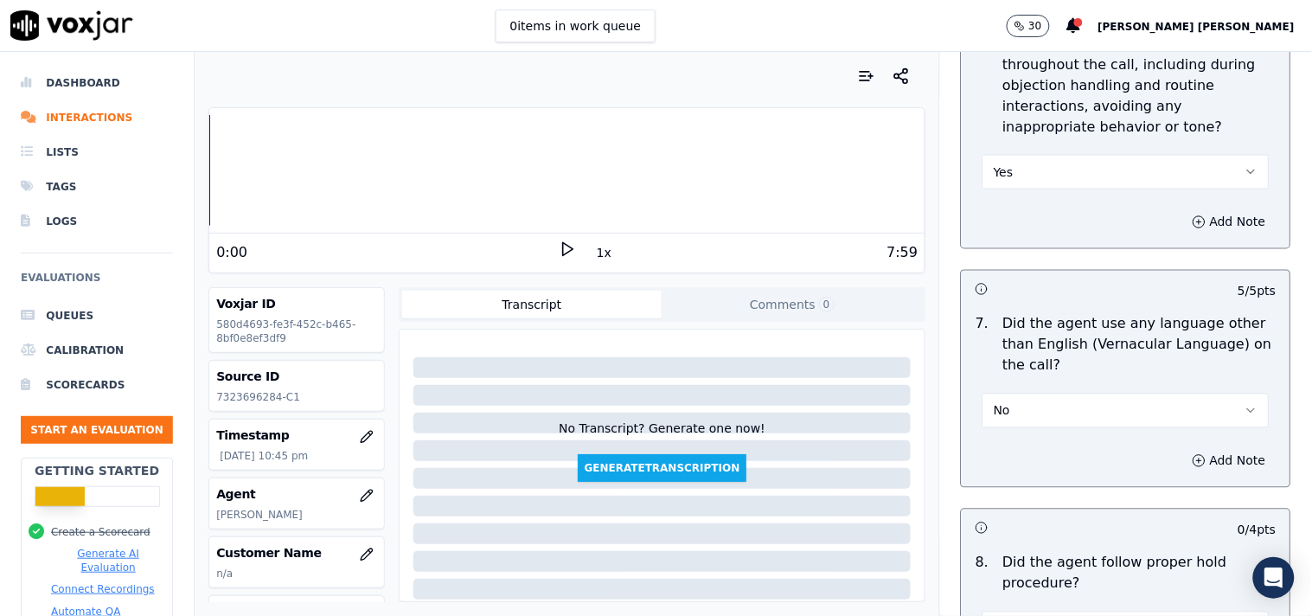
scroll to position [2563, 0]
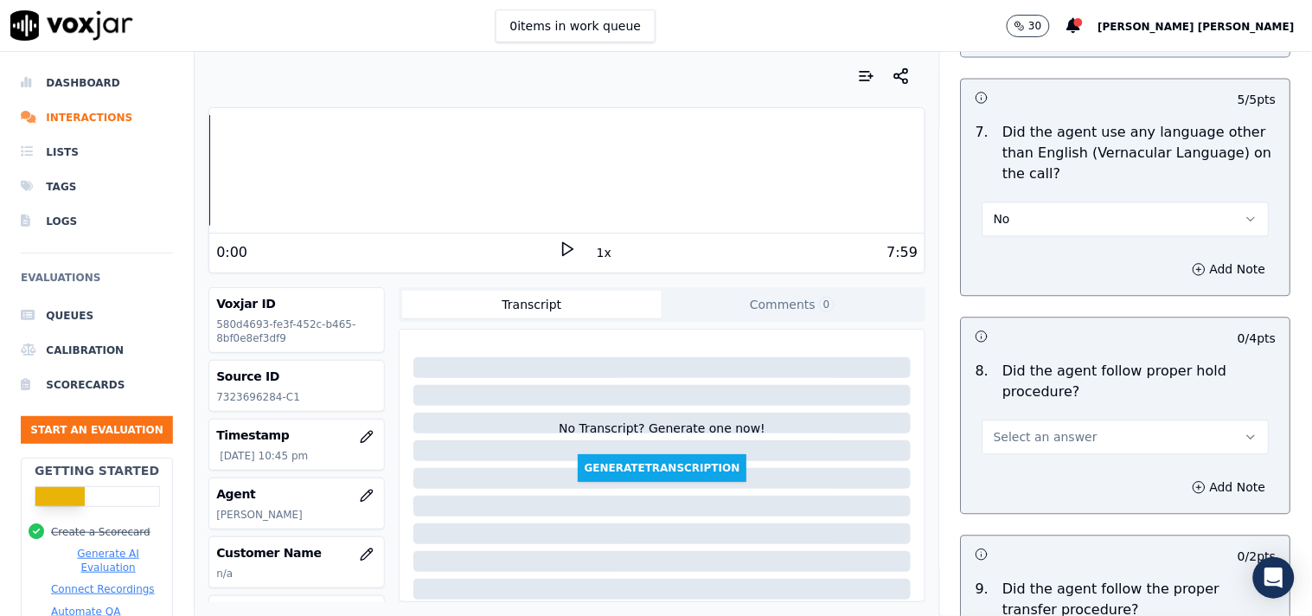
click at [1032, 450] on button "Select an answer" at bounding box center [1126, 437] width 287 height 35
click at [1047, 480] on div "Yes" at bounding box center [1096, 478] width 254 height 28
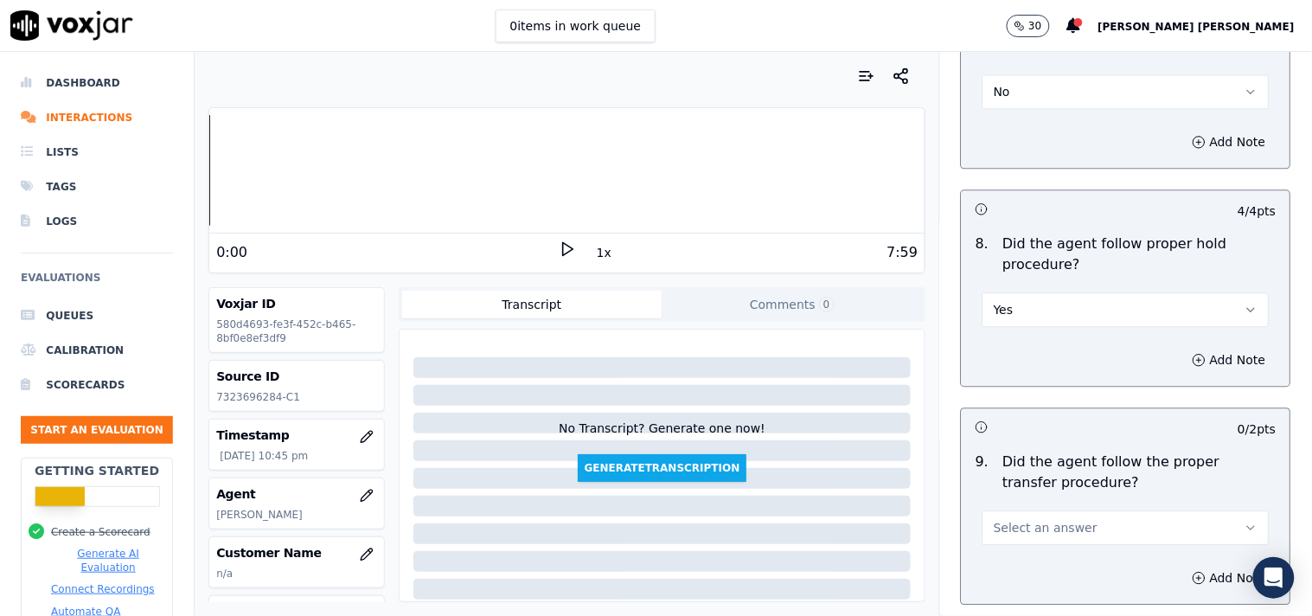
scroll to position [2851, 0]
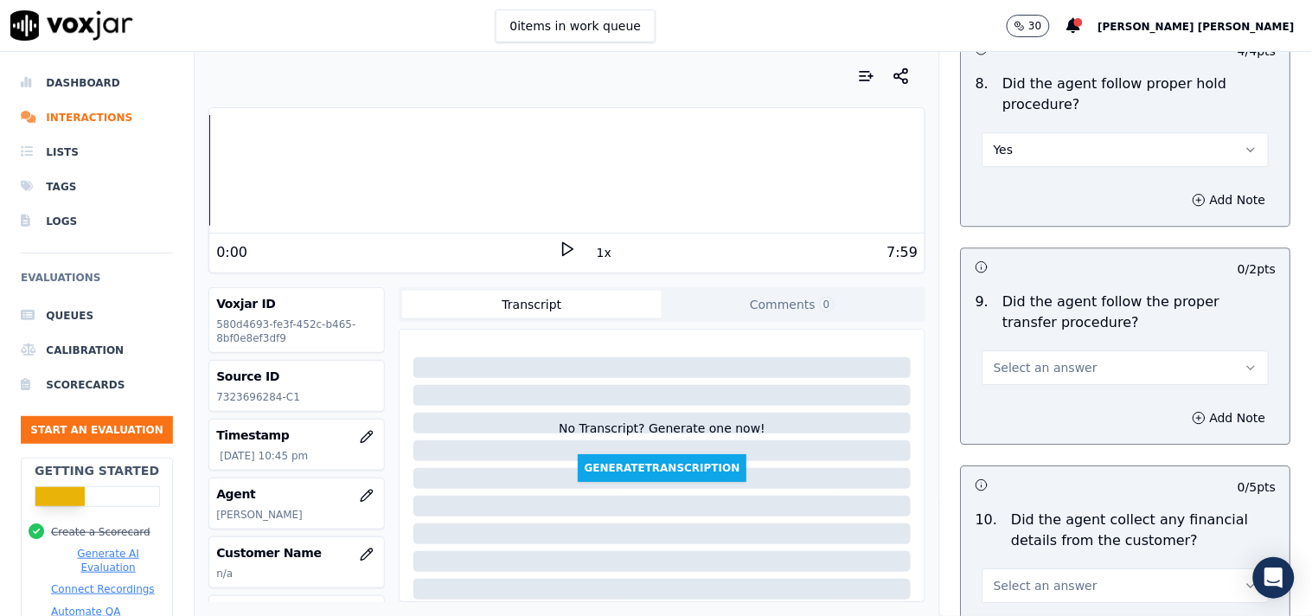
click at [1053, 387] on div "9 . Did the agent follow the proper transfer procedure? Select an answer" at bounding box center [1126, 338] width 329 height 107
click at [1057, 383] on button "Select an answer" at bounding box center [1126, 367] width 287 height 35
click at [1039, 413] on div "Yes" at bounding box center [1096, 408] width 254 height 28
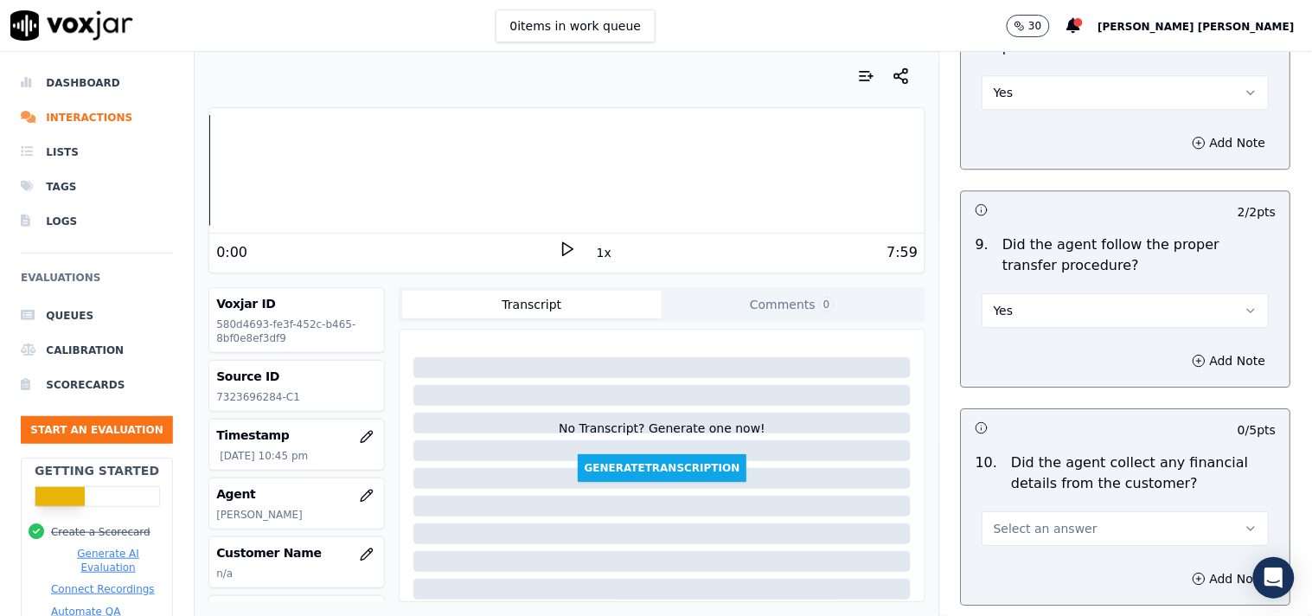
scroll to position [2947, 0]
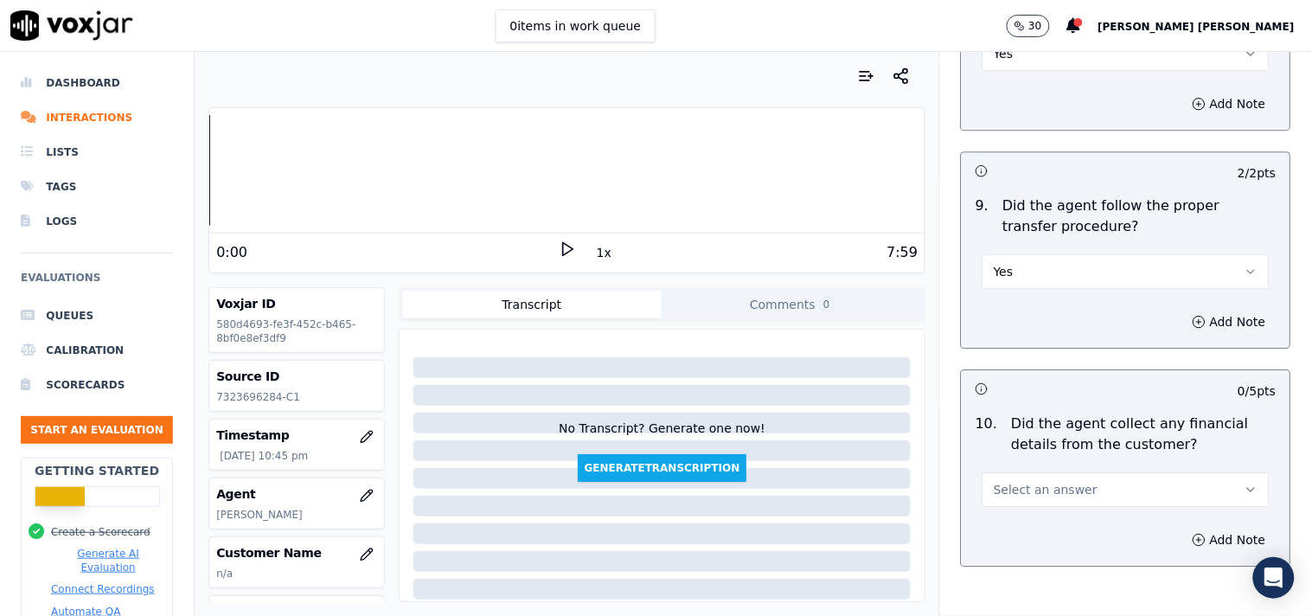
click at [1033, 478] on button "Select an answer" at bounding box center [1126, 489] width 287 height 35
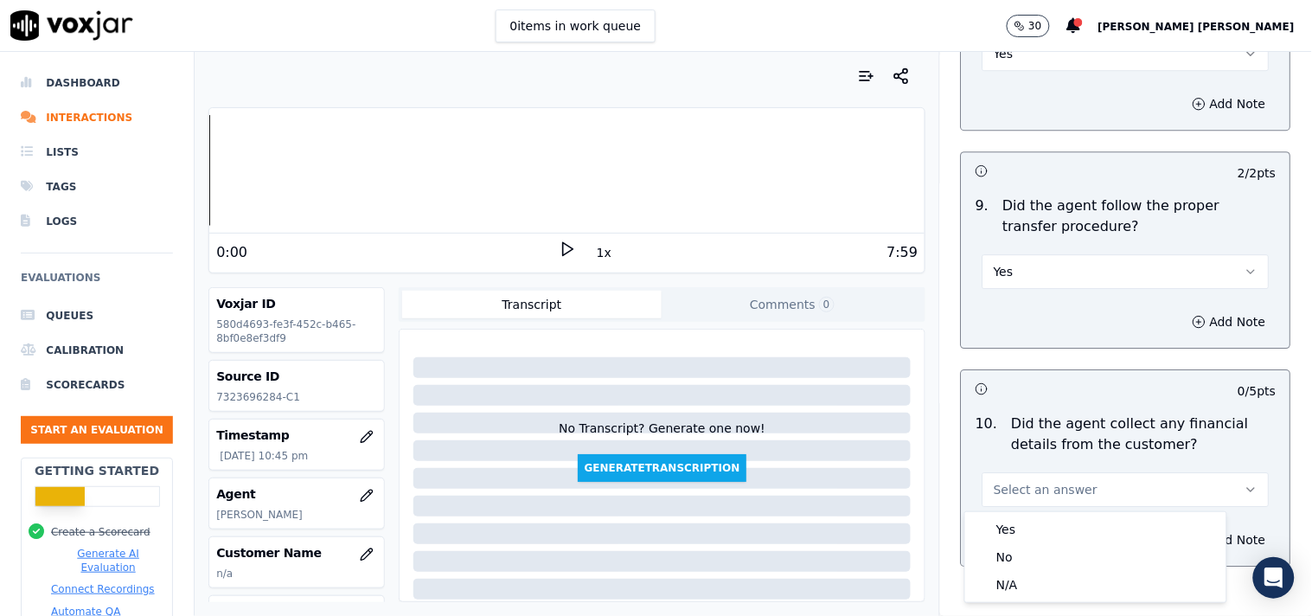
click at [1022, 511] on div "Yes No N/A" at bounding box center [1095, 557] width 263 height 92
click at [1022, 513] on div "Yes No N/A" at bounding box center [1095, 557] width 261 height 90
click at [1021, 522] on div "Yes" at bounding box center [1096, 529] width 254 height 28
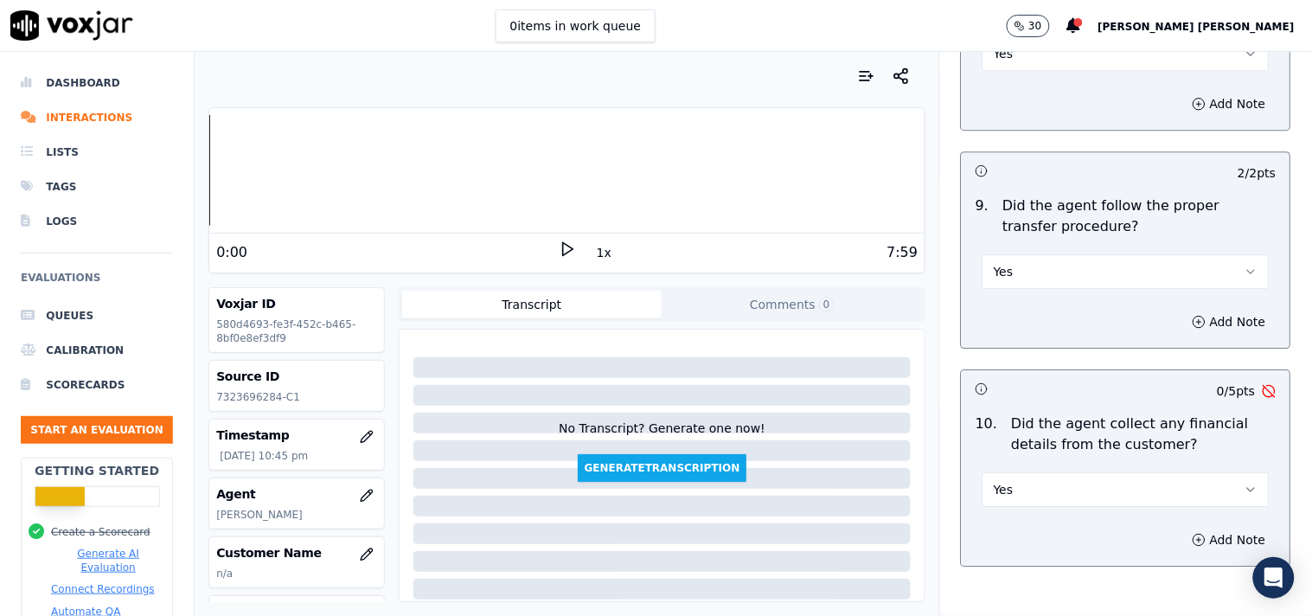
click at [1047, 480] on button "Yes" at bounding box center [1126, 489] width 287 height 35
click at [1030, 552] on div "No" at bounding box center [1096, 557] width 254 height 28
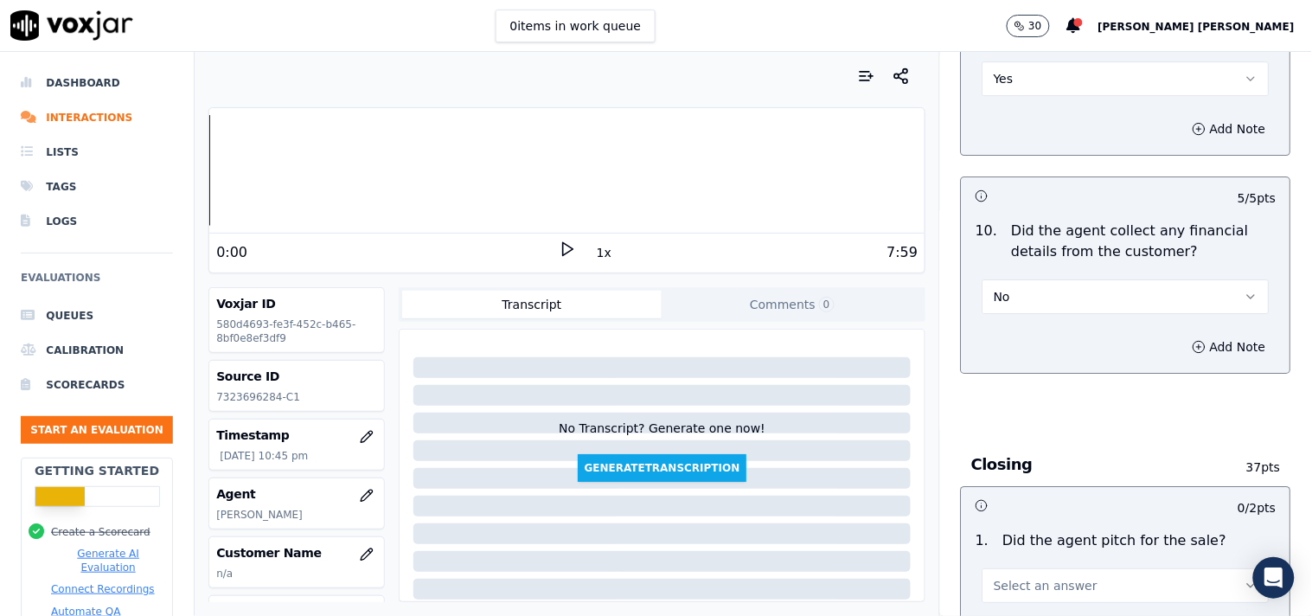
scroll to position [3236, 0]
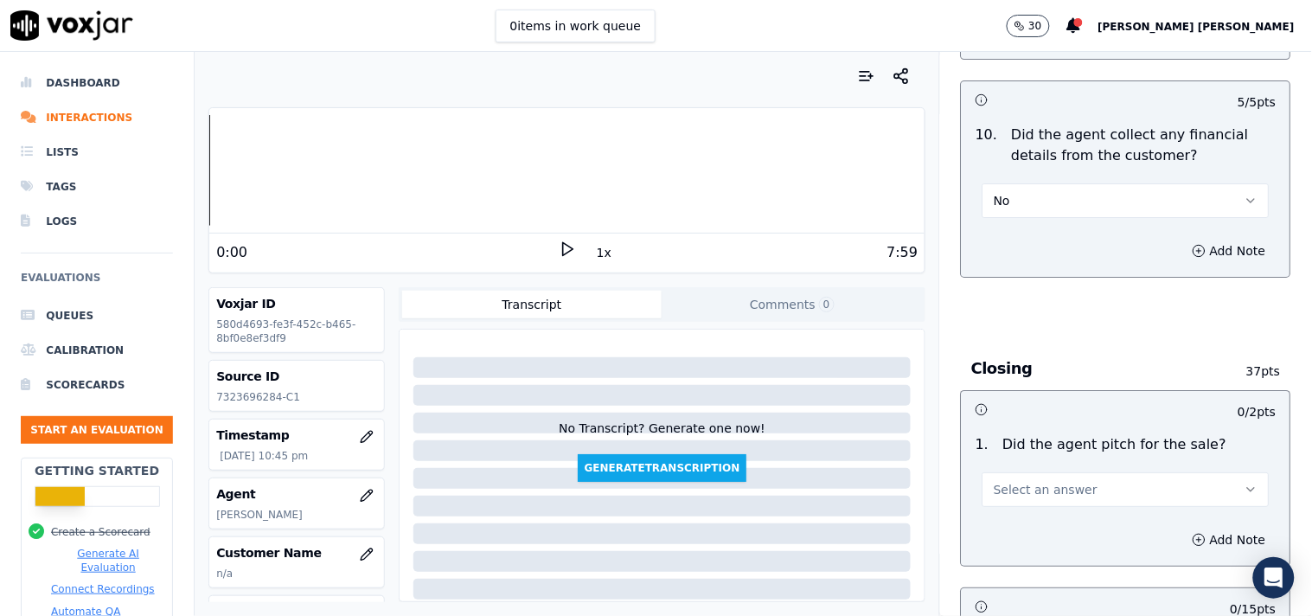
click at [1034, 470] on div "Select an answer" at bounding box center [1126, 488] width 287 height 38
click at [1035, 502] on button "Select an answer" at bounding box center [1126, 489] width 287 height 35
click at [1007, 528] on div "Yes" at bounding box center [1096, 530] width 254 height 28
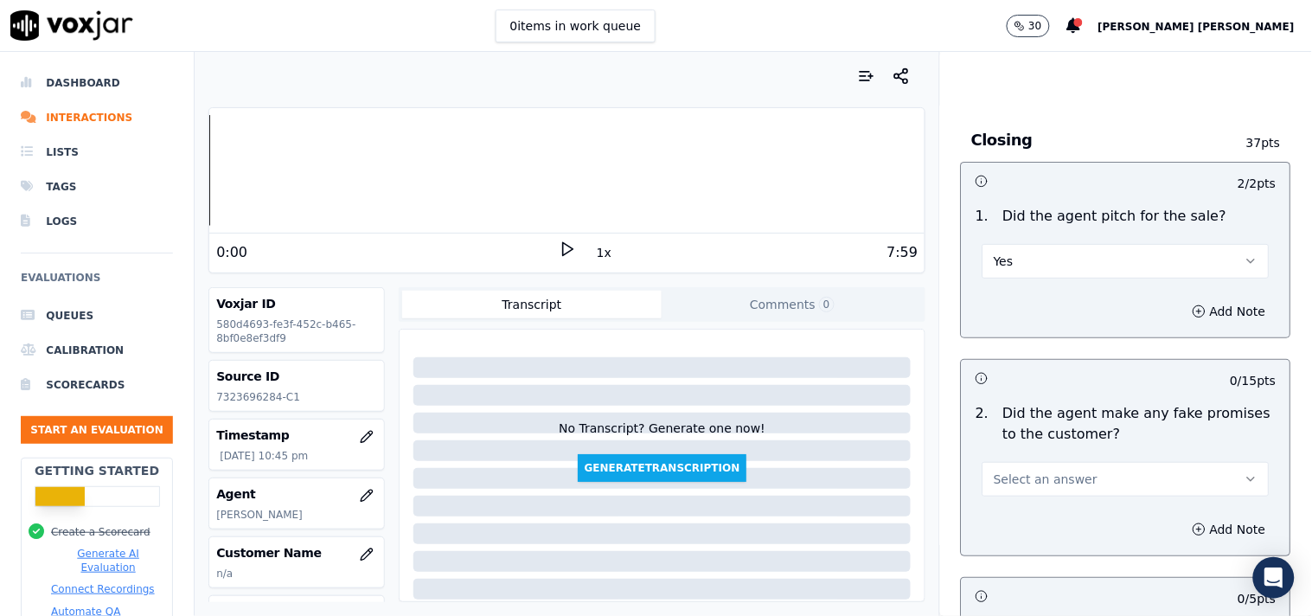
scroll to position [3524, 0]
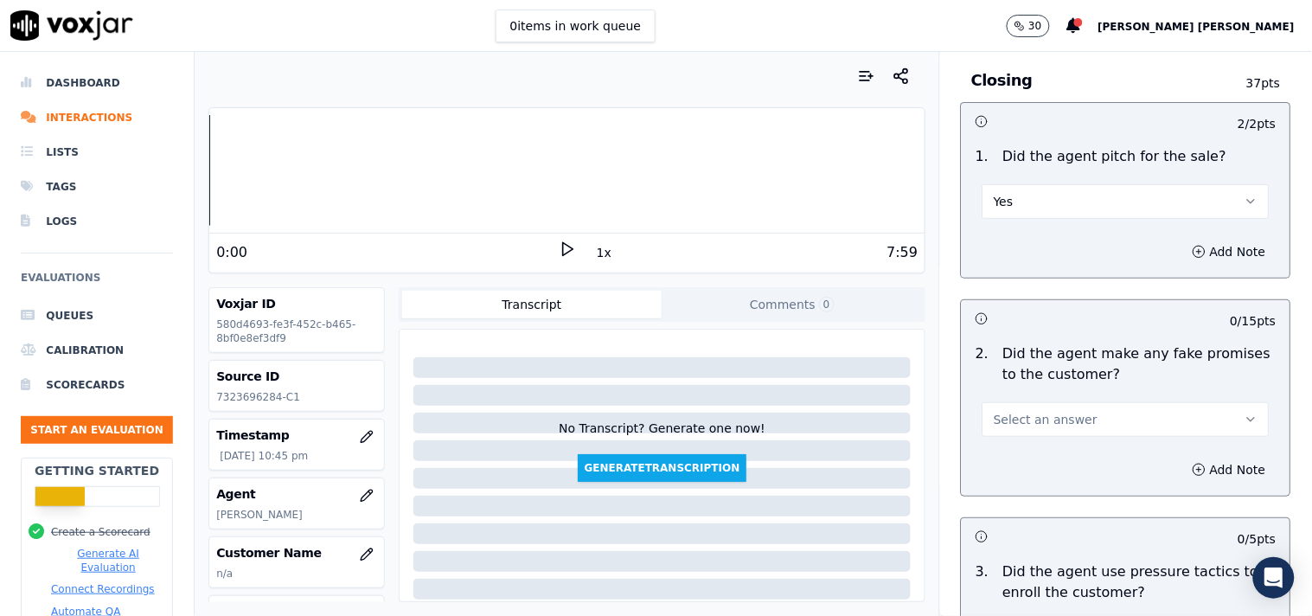
click at [1035, 430] on button "Select an answer" at bounding box center [1126, 419] width 287 height 35
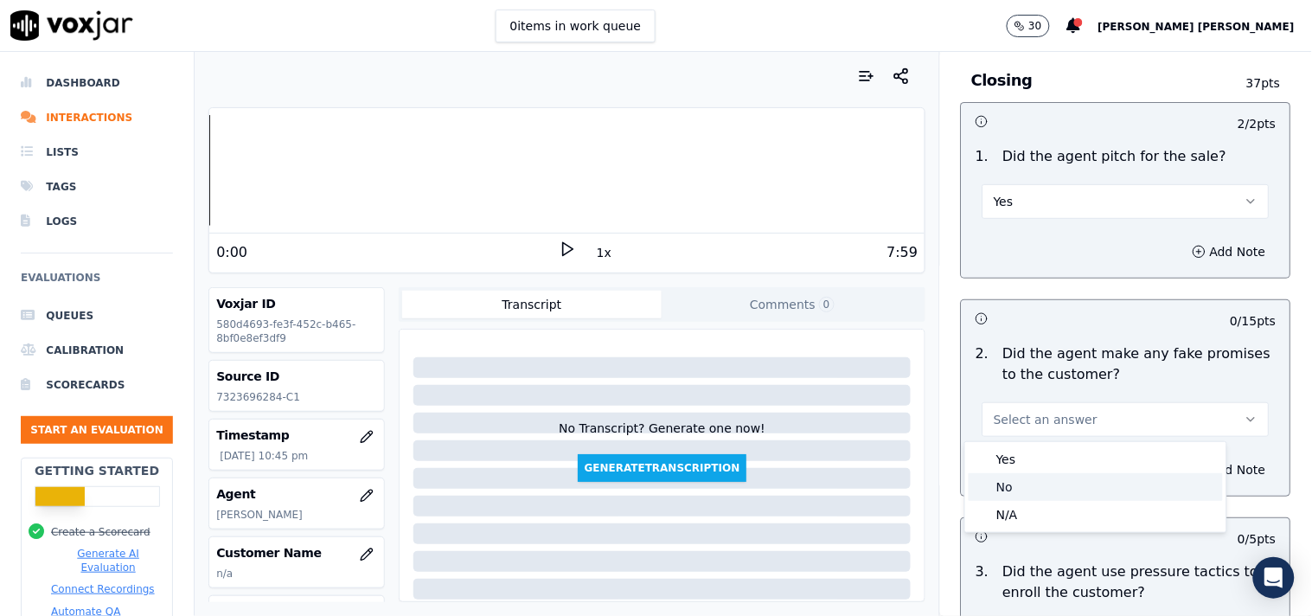
click at [1040, 487] on div "No" at bounding box center [1096, 487] width 254 height 28
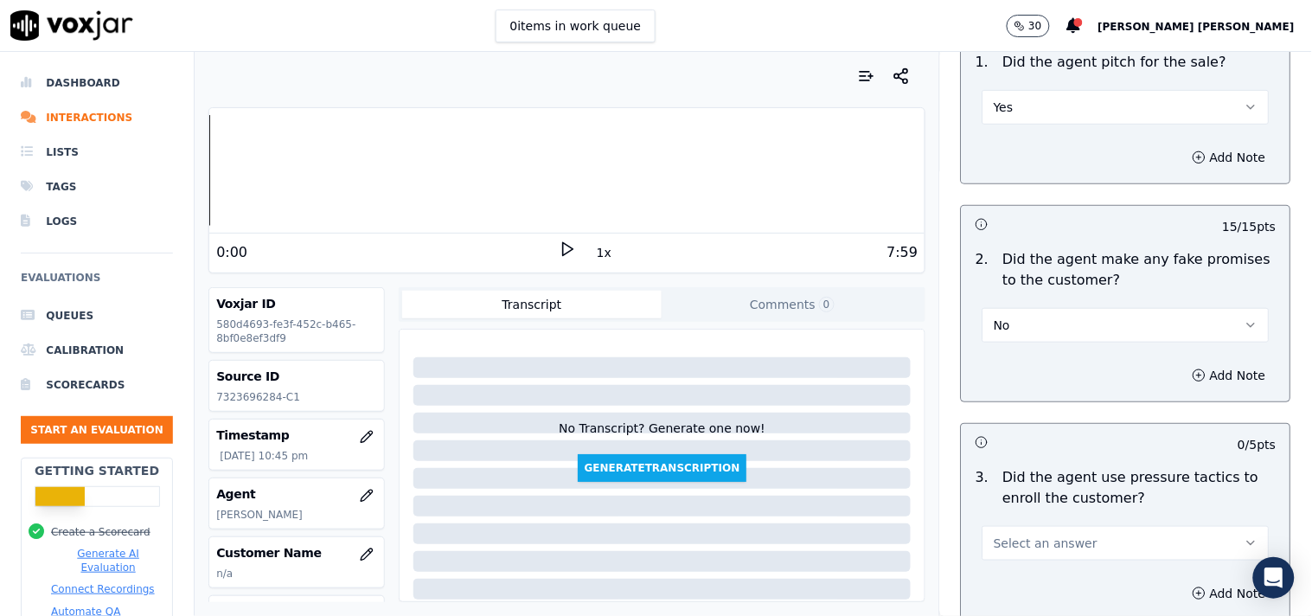
scroll to position [3620, 0]
click at [1030, 528] on button "Select an answer" at bounding box center [1126, 541] width 287 height 35
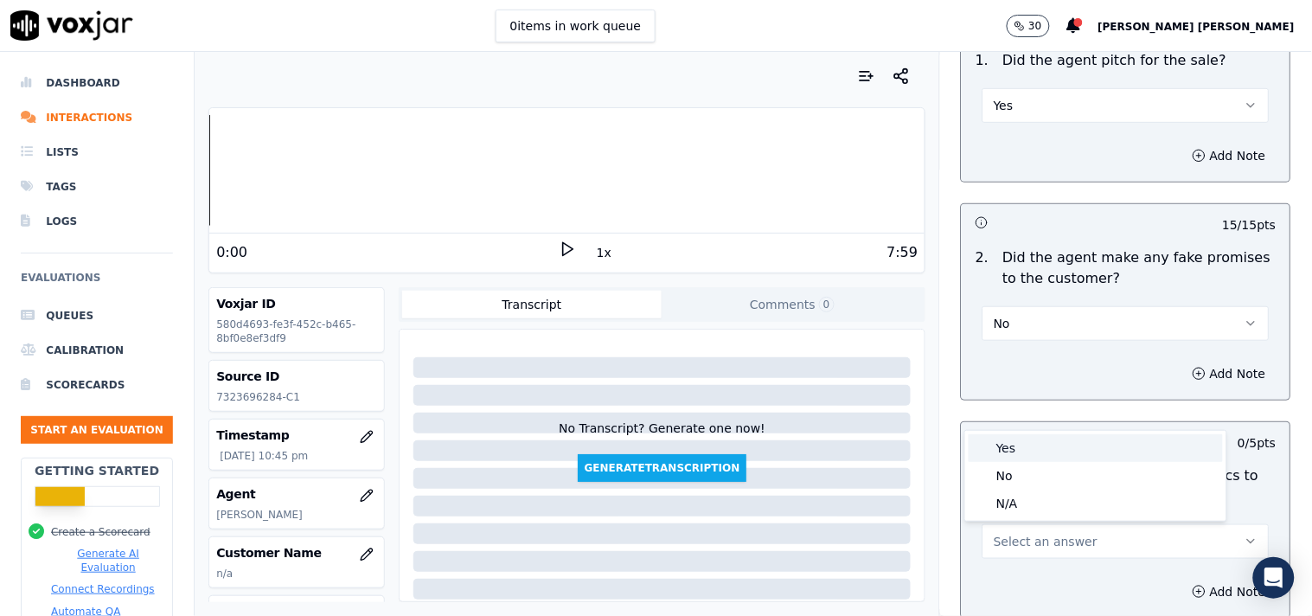
click at [1036, 438] on div "Yes" at bounding box center [1096, 448] width 254 height 28
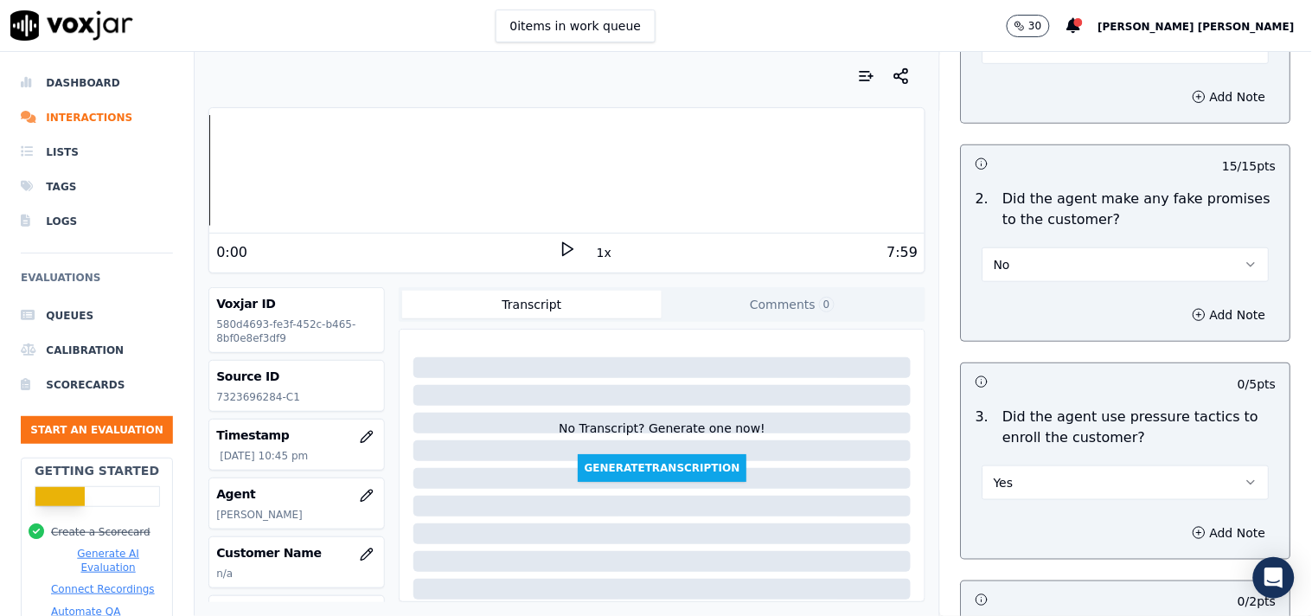
scroll to position [3812, 0]
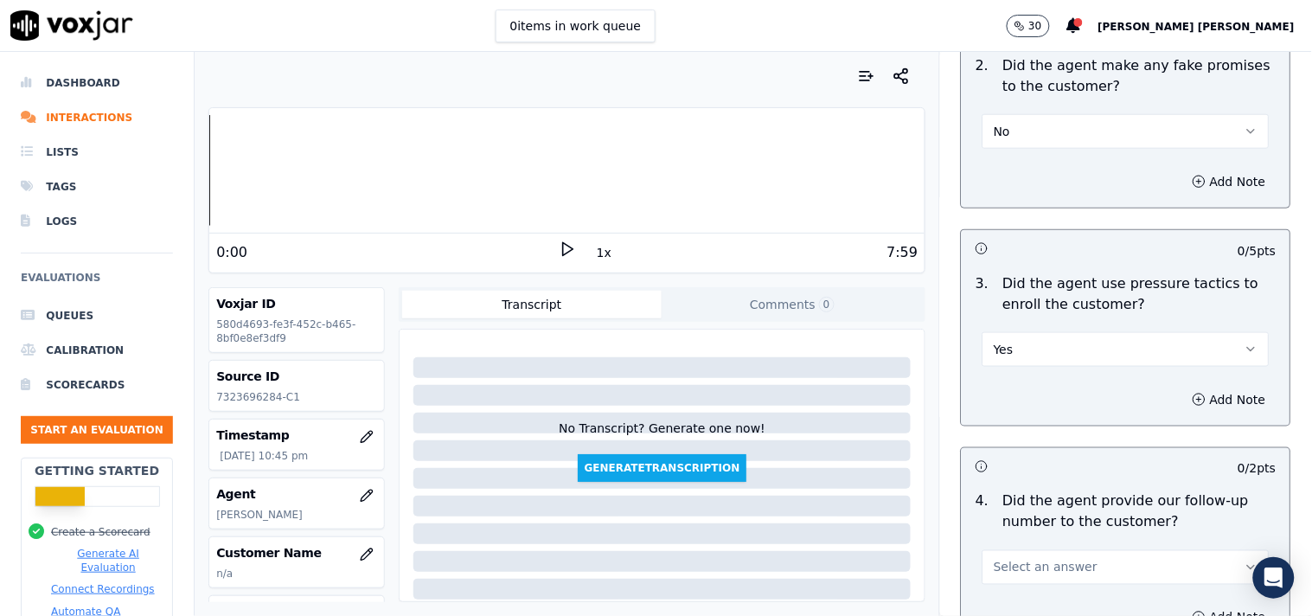
click at [1055, 352] on button "Yes" at bounding box center [1126, 349] width 287 height 35
click at [1038, 418] on div "No" at bounding box center [1096, 417] width 254 height 28
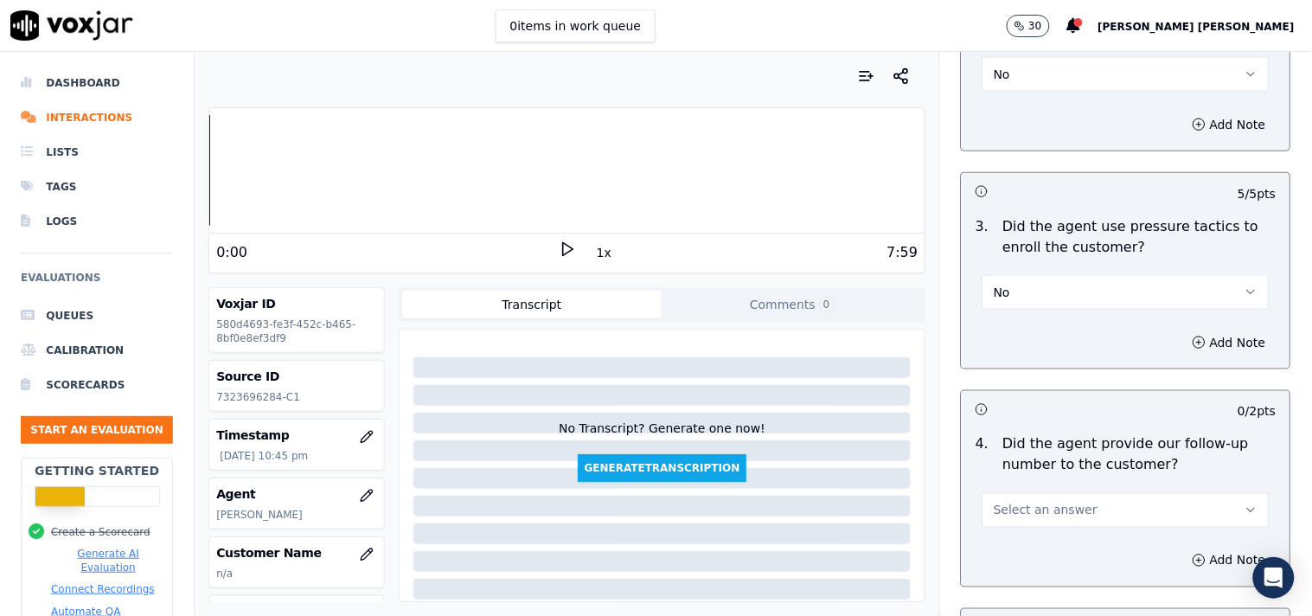
scroll to position [3908, 0]
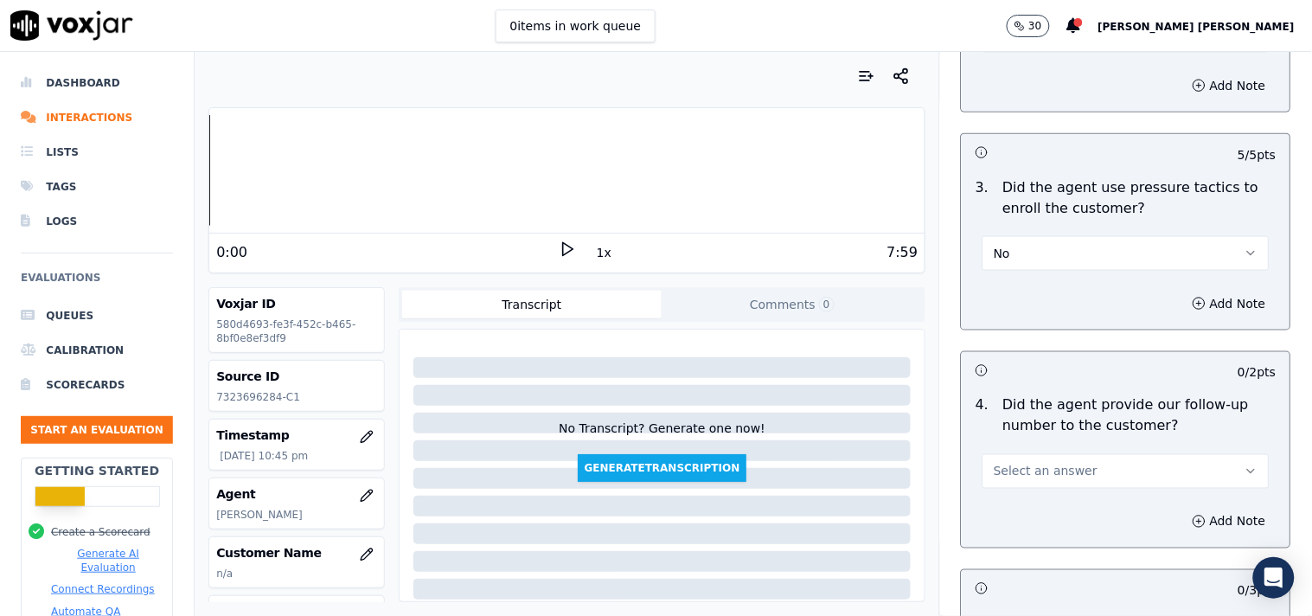
click at [1051, 470] on span "Select an answer" at bounding box center [1046, 471] width 104 height 17
click at [1032, 510] on div "Yes" at bounding box center [1096, 511] width 254 height 28
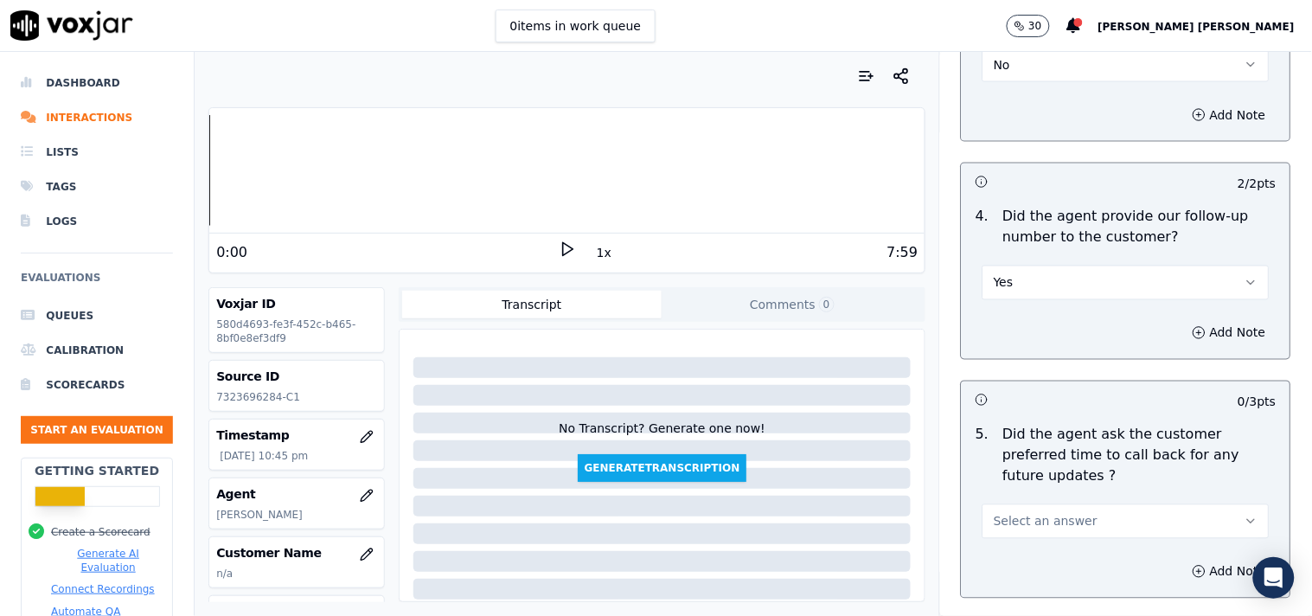
scroll to position [4100, 0]
click at [1039, 509] on span "Select an answer" at bounding box center [1046, 517] width 104 height 17
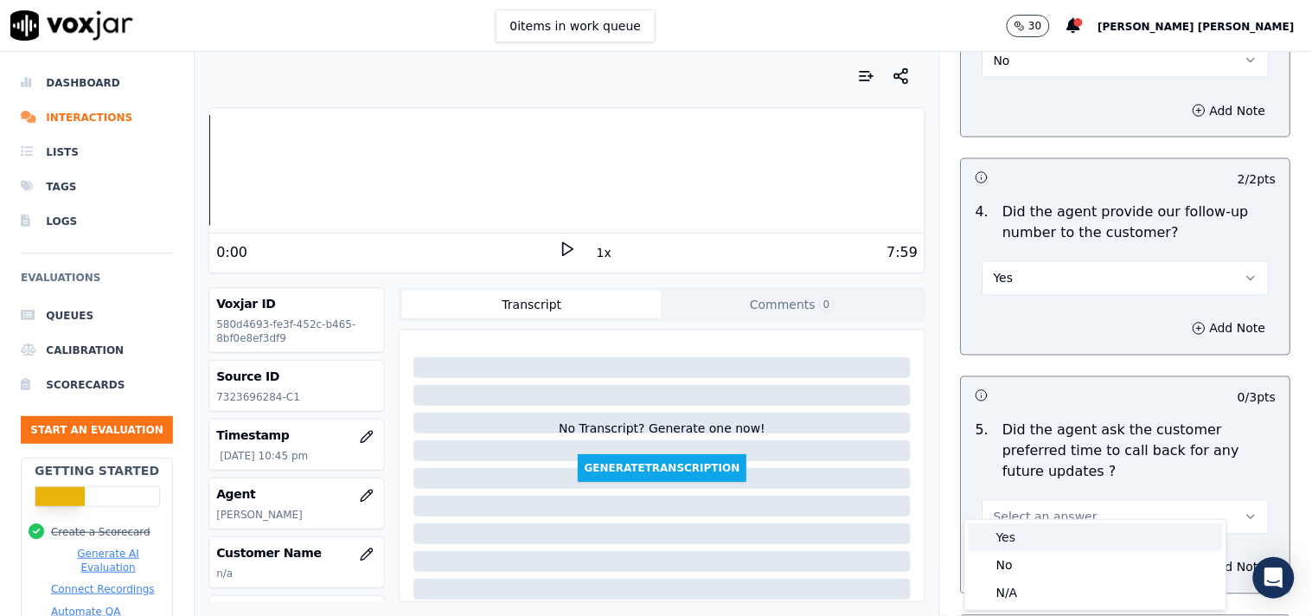
click at [1021, 534] on div "Yes" at bounding box center [1096, 537] width 254 height 28
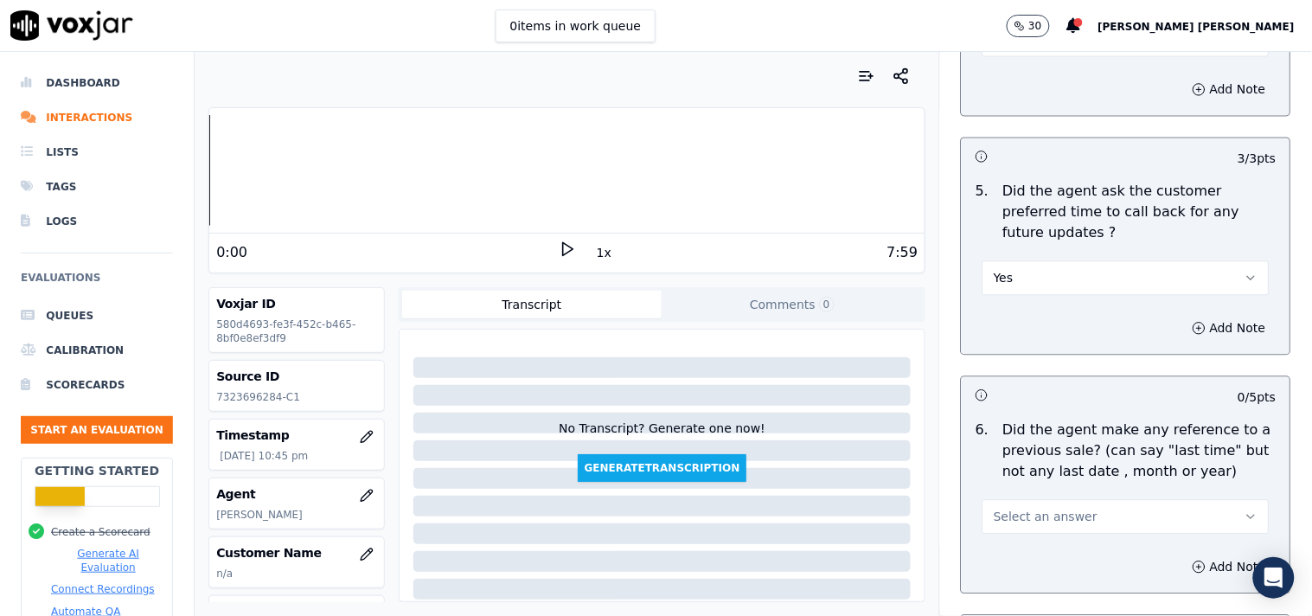
scroll to position [4388, 0]
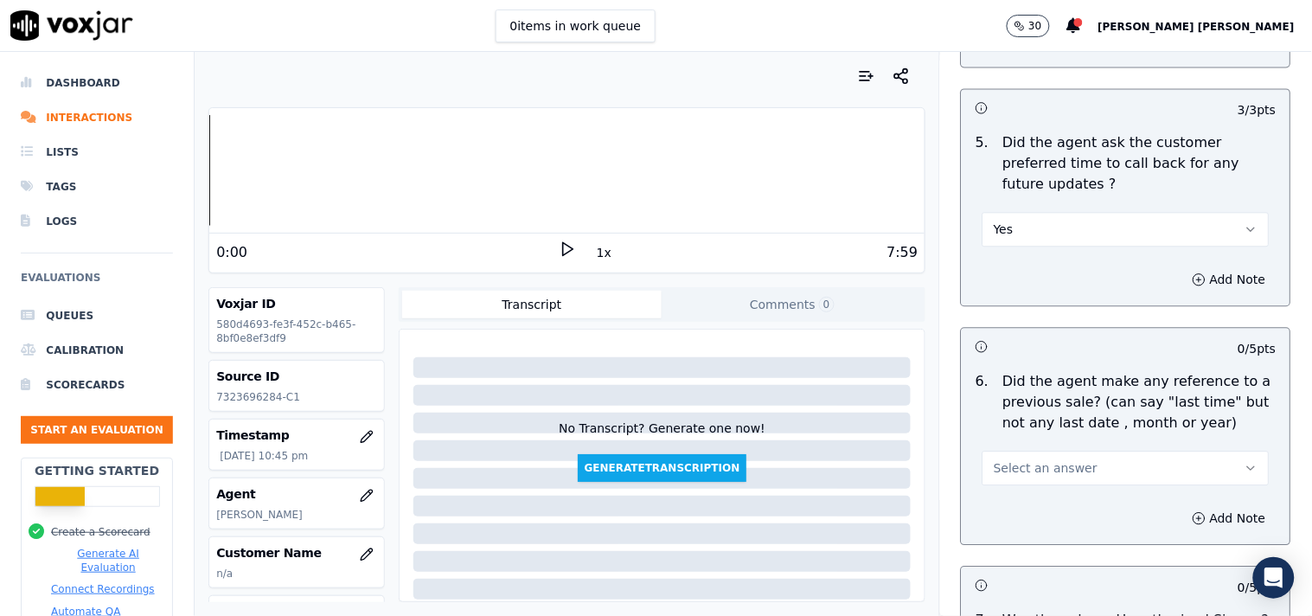
click at [1051, 459] on span "Select an answer" at bounding box center [1046, 467] width 104 height 17
click at [1034, 515] on div "No" at bounding box center [1096, 516] width 254 height 28
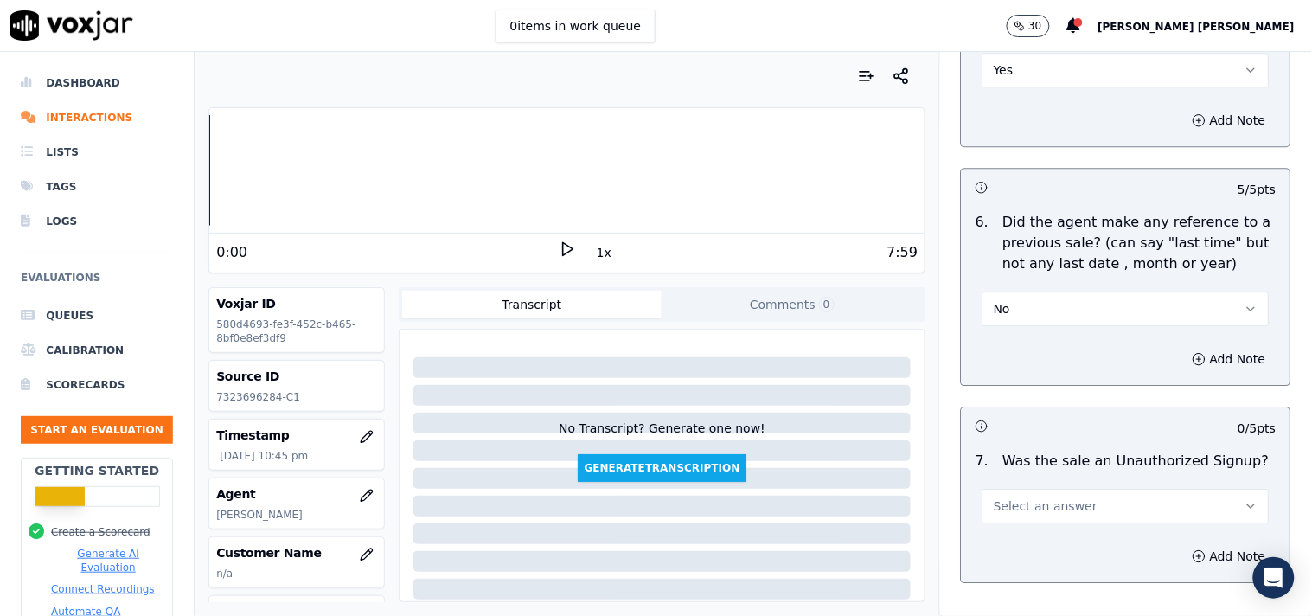
scroll to position [4642, 0]
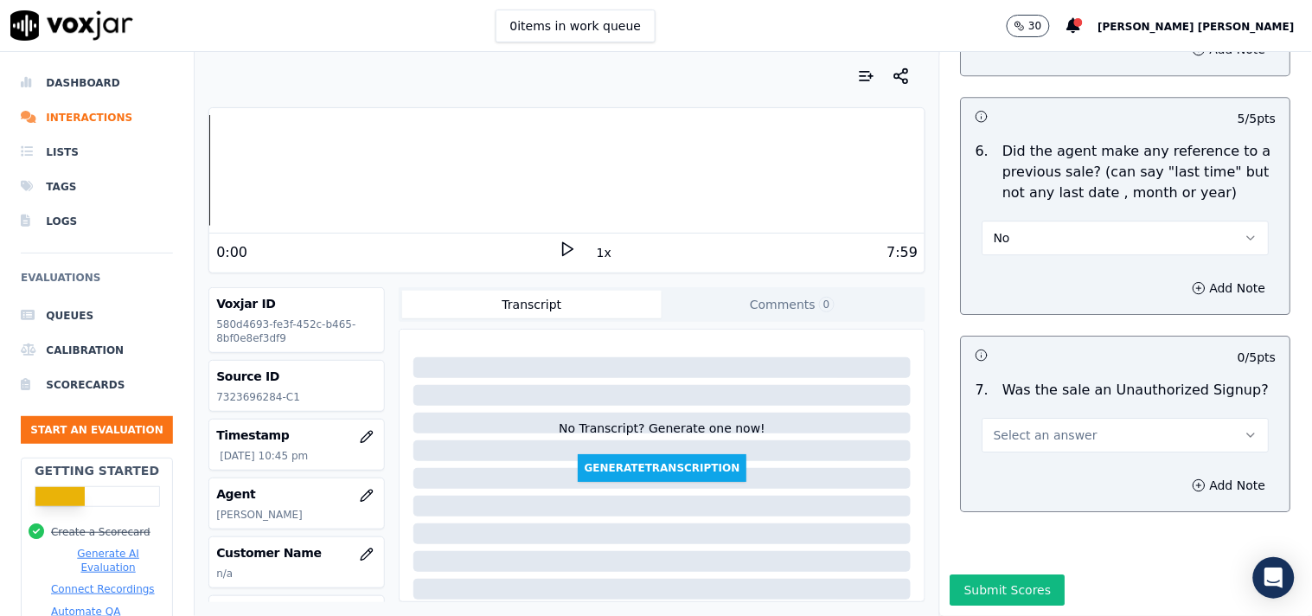
click at [1070, 418] on button "Select an answer" at bounding box center [1126, 435] width 287 height 35
click at [1038, 487] on div "N/A" at bounding box center [1096, 487] width 254 height 28
click at [1182, 473] on button "Add Note" at bounding box center [1229, 485] width 94 height 24
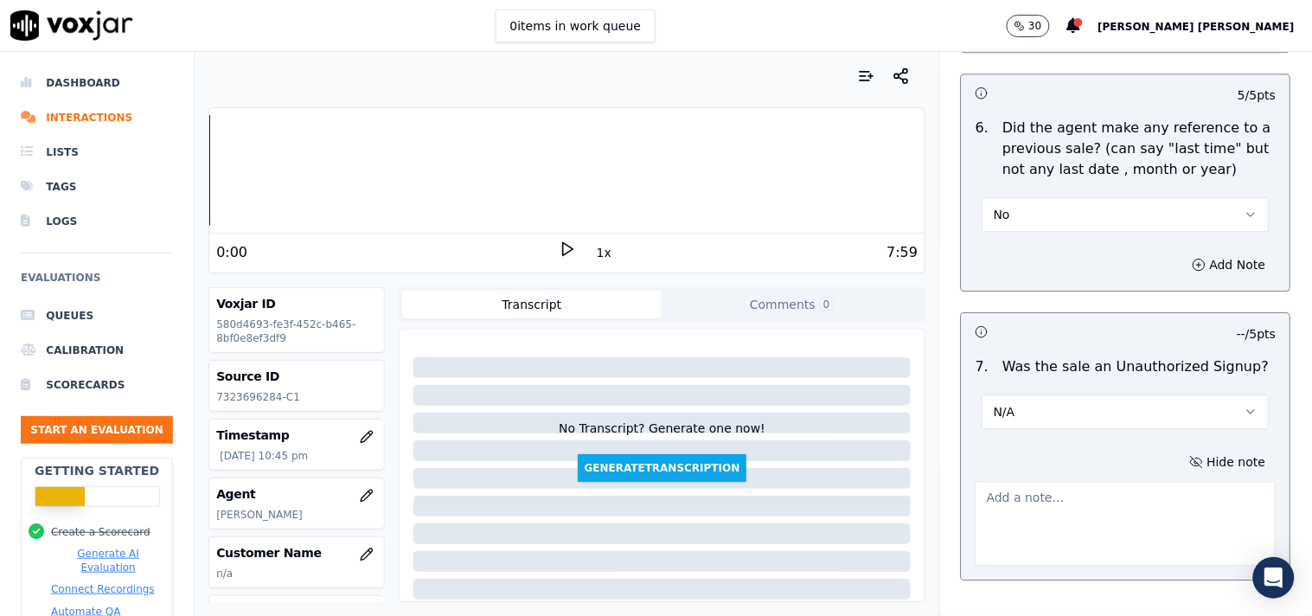
click at [1066, 496] on textarea at bounding box center [1126, 523] width 301 height 85
paste textarea "call id-20250908-183218 In the TPV verification when verifier Said 'you will ne…"
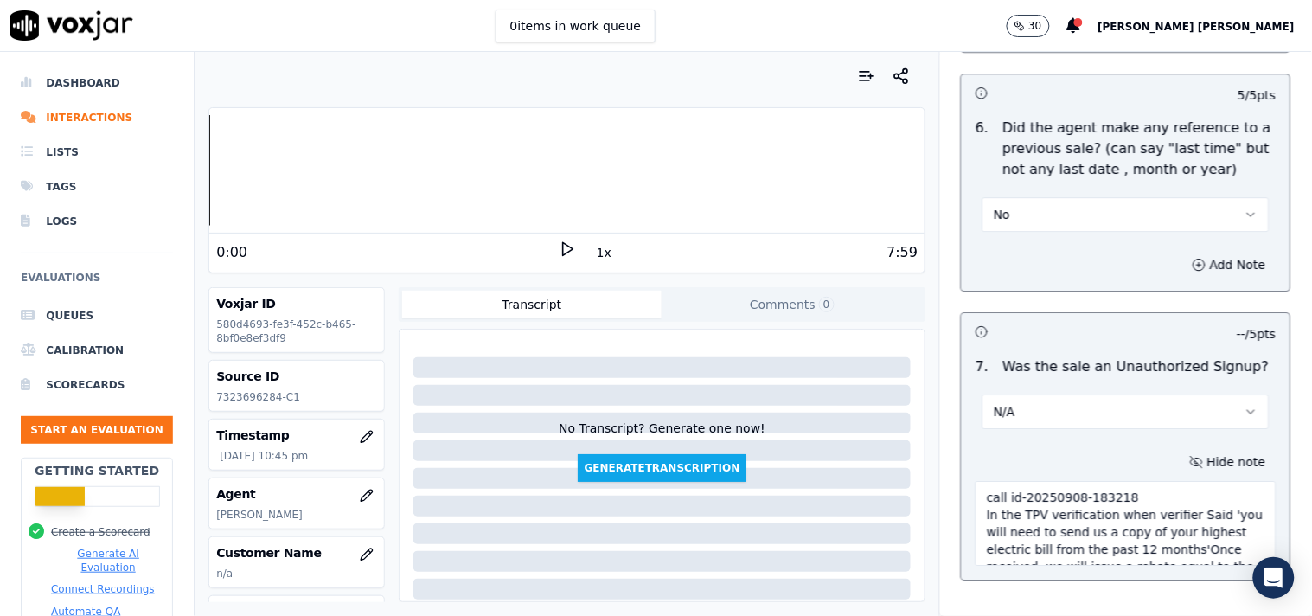
scroll to position [269, 0]
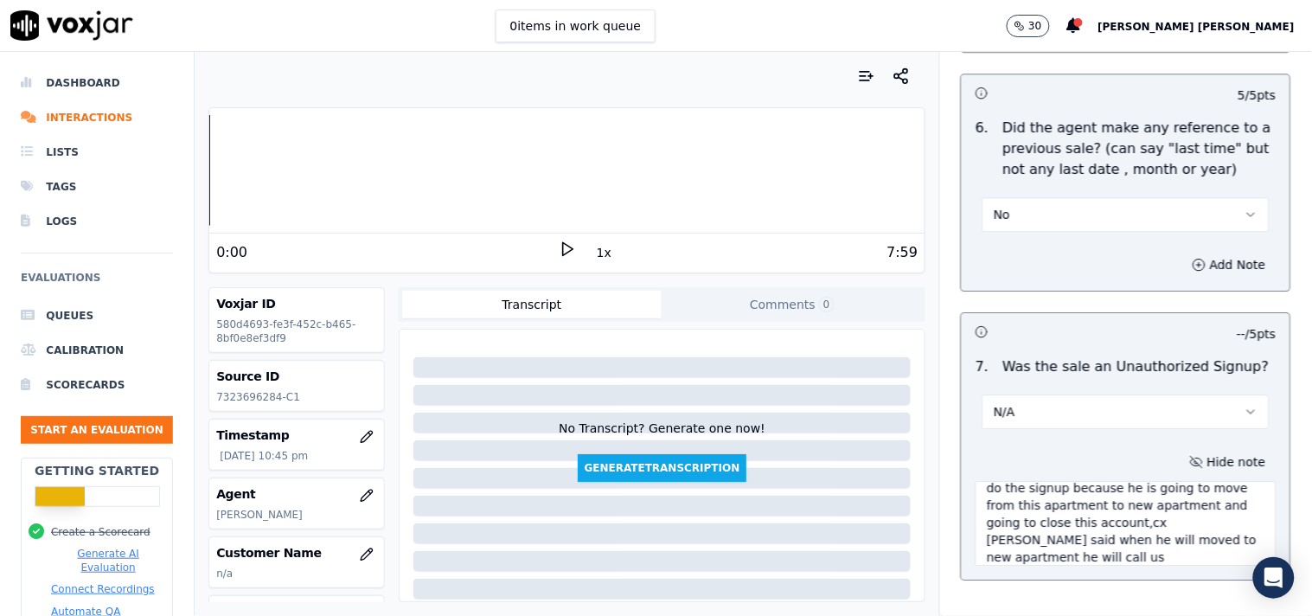
click at [1112, 499] on textarea "call id-20250908-183218 In the TPV verification when verifier Said 'you will ne…" at bounding box center [1126, 523] width 301 height 85
click at [1142, 503] on textarea "call id-20250908-183218 In the TPV verification when verifier Said 'you will ne…" at bounding box center [1126, 523] width 301 height 85
click at [1149, 504] on textarea "call id-20250908-183218 In the TPV verification when verifier Said 'you will ne…" at bounding box center [1126, 523] width 301 height 85
click at [1096, 486] on textarea "call id-20250908-183218 In the TPV verification when verifier Said 'you will ne…" at bounding box center [1126, 523] width 301 height 85
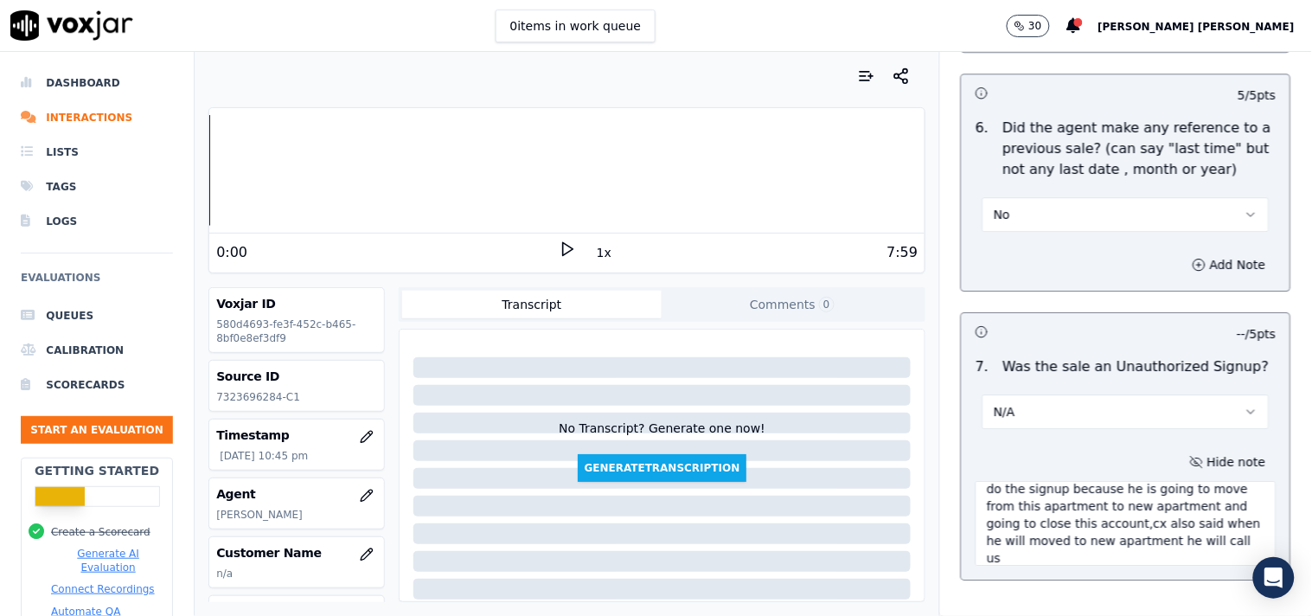
scroll to position [277, 0]
click at [1117, 496] on textarea "call id-20250908-183218 In the TPV verification when verifier Said 'you will ne…" at bounding box center [1126, 523] width 301 height 85
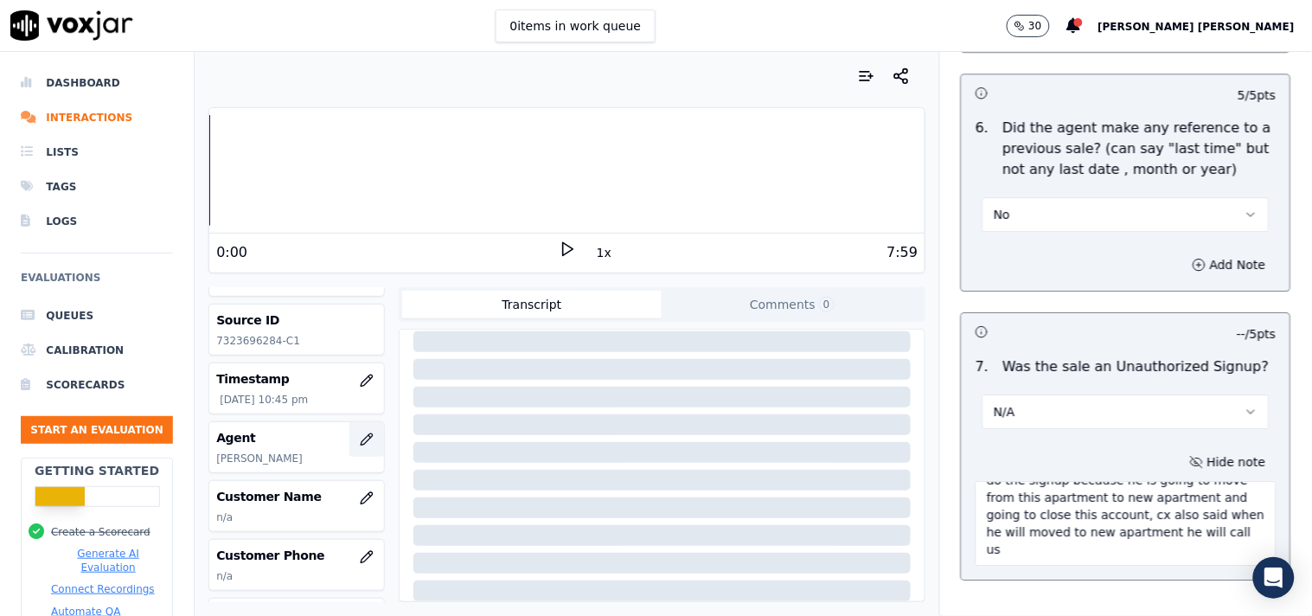
scroll to position [96, 0]
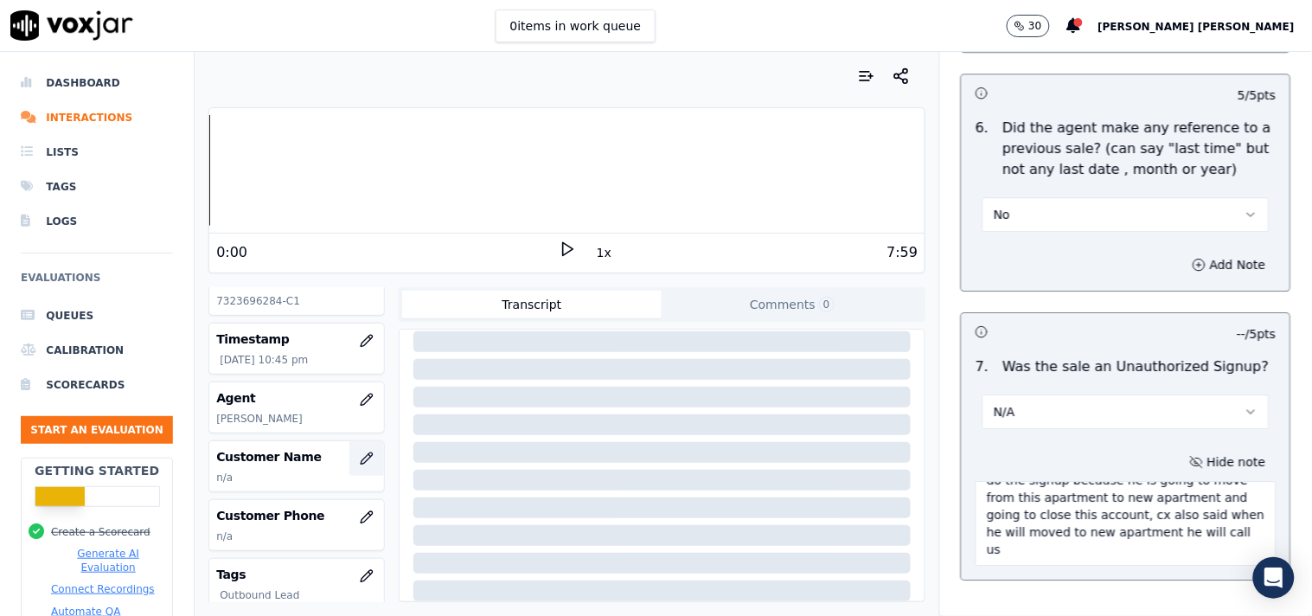
type textarea "call id-20250908-183218 In the TPV verification when verifier Said 'you will ne…"
click at [360, 460] on icon "button" at bounding box center [367, 458] width 14 height 14
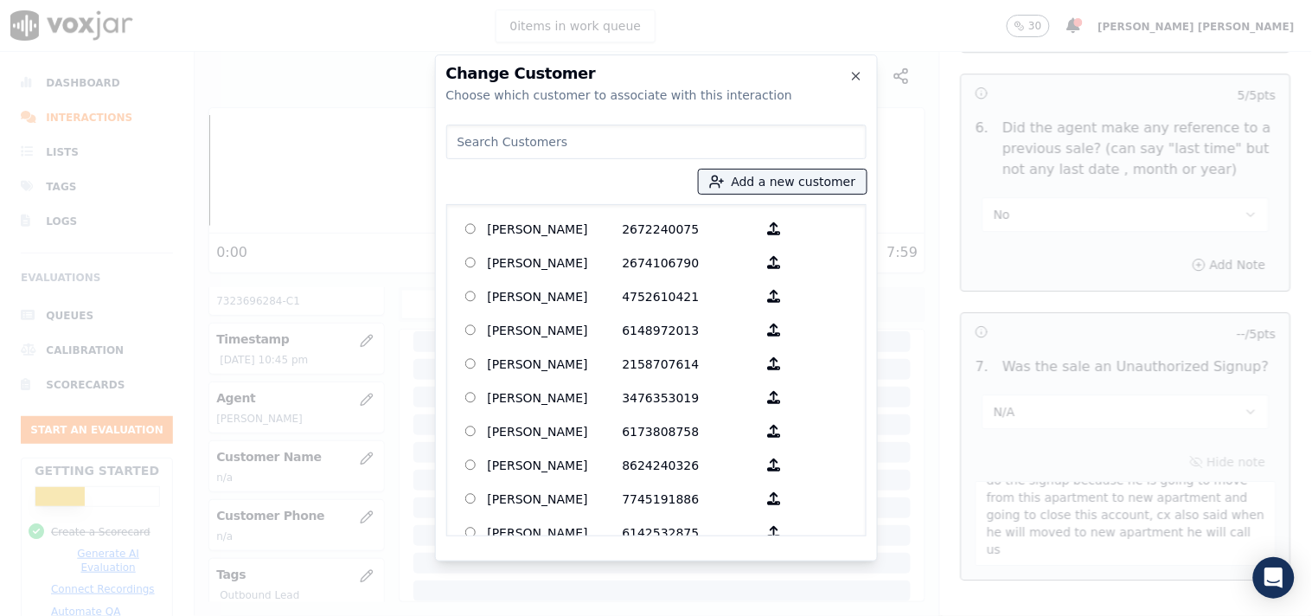
paste input "[PERSON_NAME]"
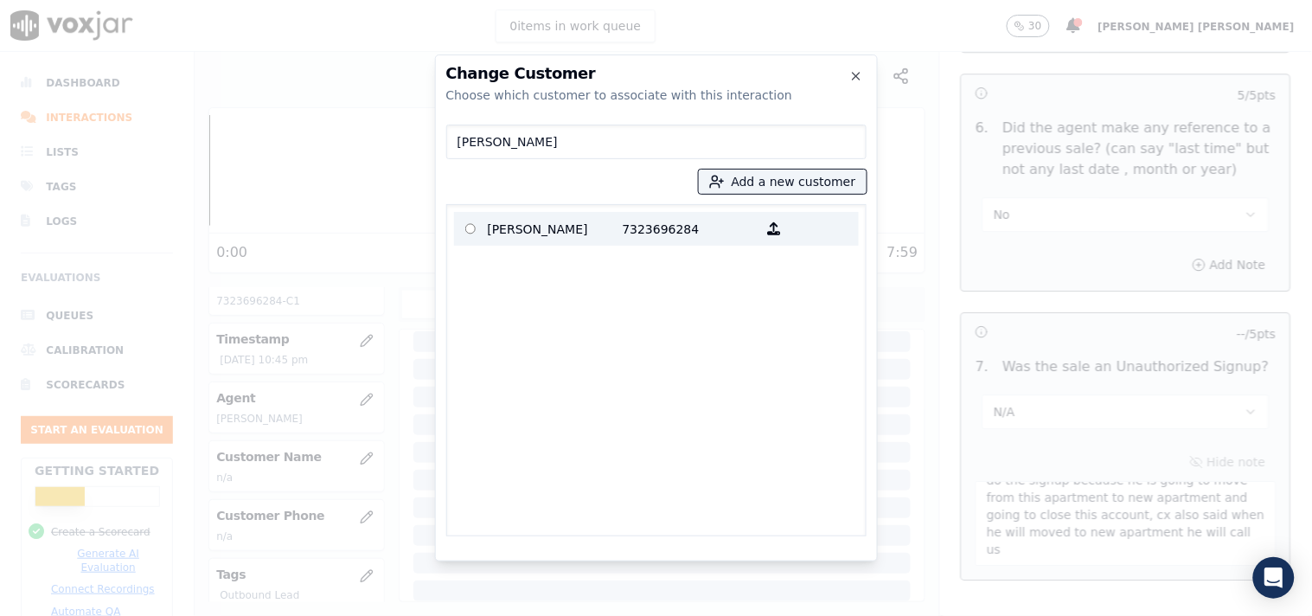
type input "[PERSON_NAME]"
click at [678, 231] on p "7323696284" at bounding box center [690, 228] width 135 height 27
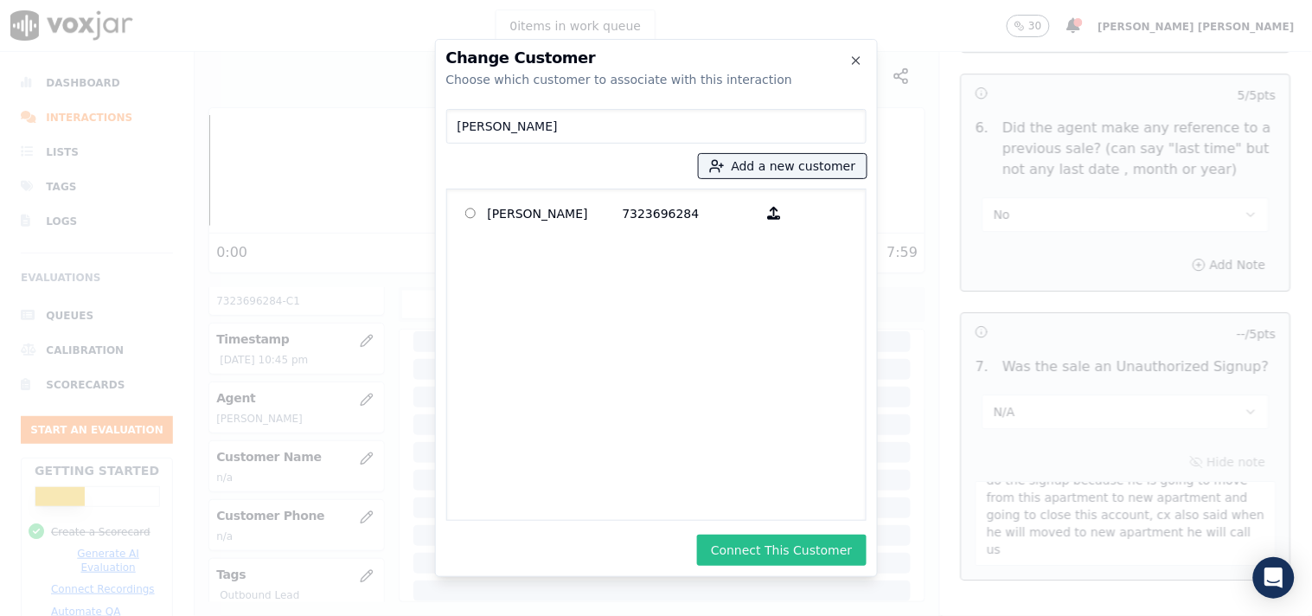
click at [791, 538] on button "Connect This Customer" at bounding box center [781, 549] width 169 height 31
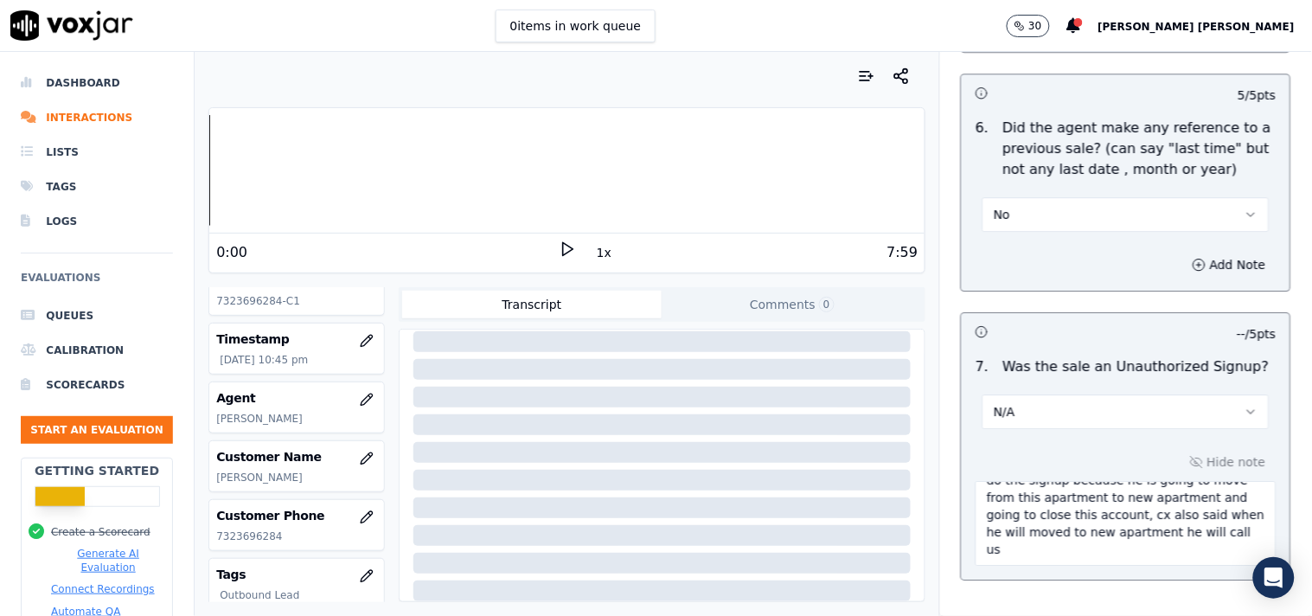
scroll to position [4734, 0]
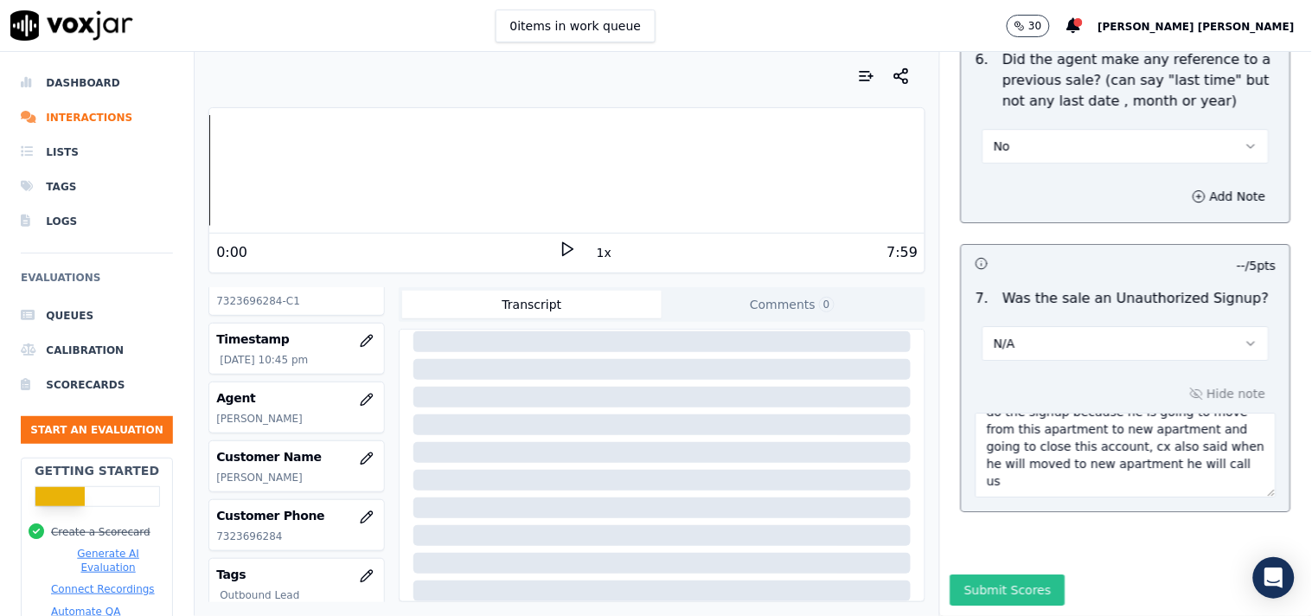
click at [1010, 574] on button "Submit Scores" at bounding box center [1008, 589] width 115 height 31
